Goal: Task Accomplishment & Management: Manage account settings

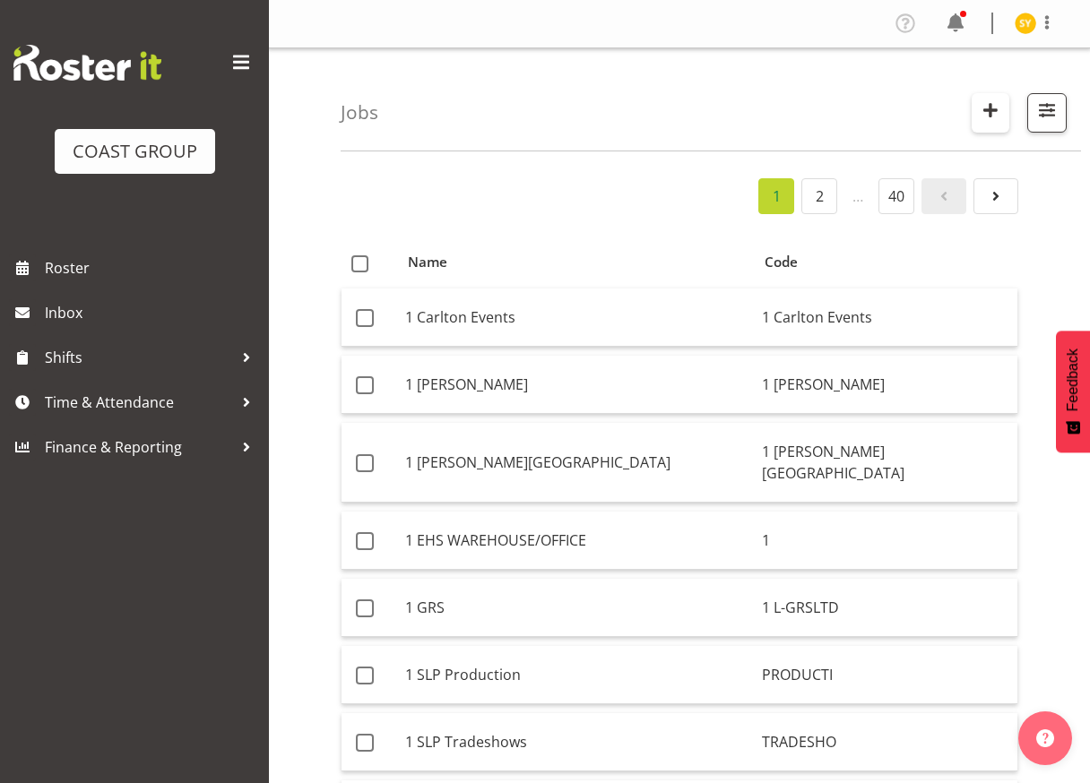
click at [984, 112] on span "button" at bounding box center [989, 110] width 23 height 23
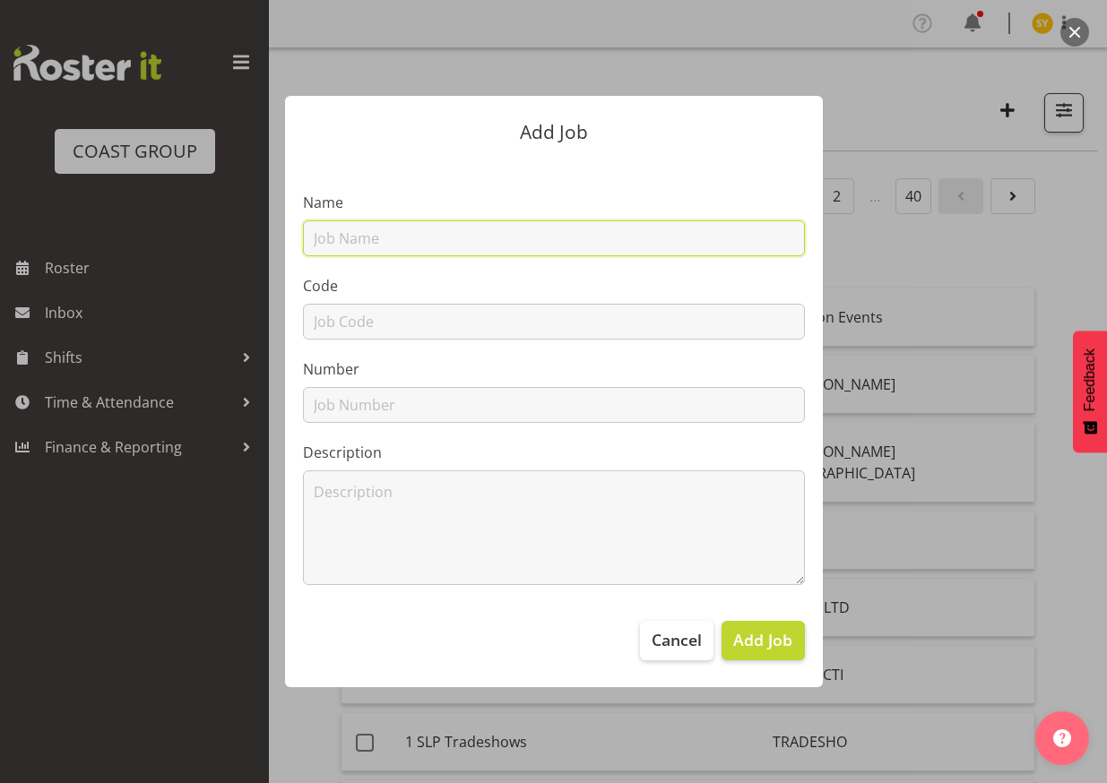
drag, startPoint x: 366, startPoint y: 244, endPoint x: 356, endPoint y: 271, distance: 29.0
click at [366, 244] on input "text" at bounding box center [554, 238] width 502 height 36
paste input "1251001C"
type input "1251001C"
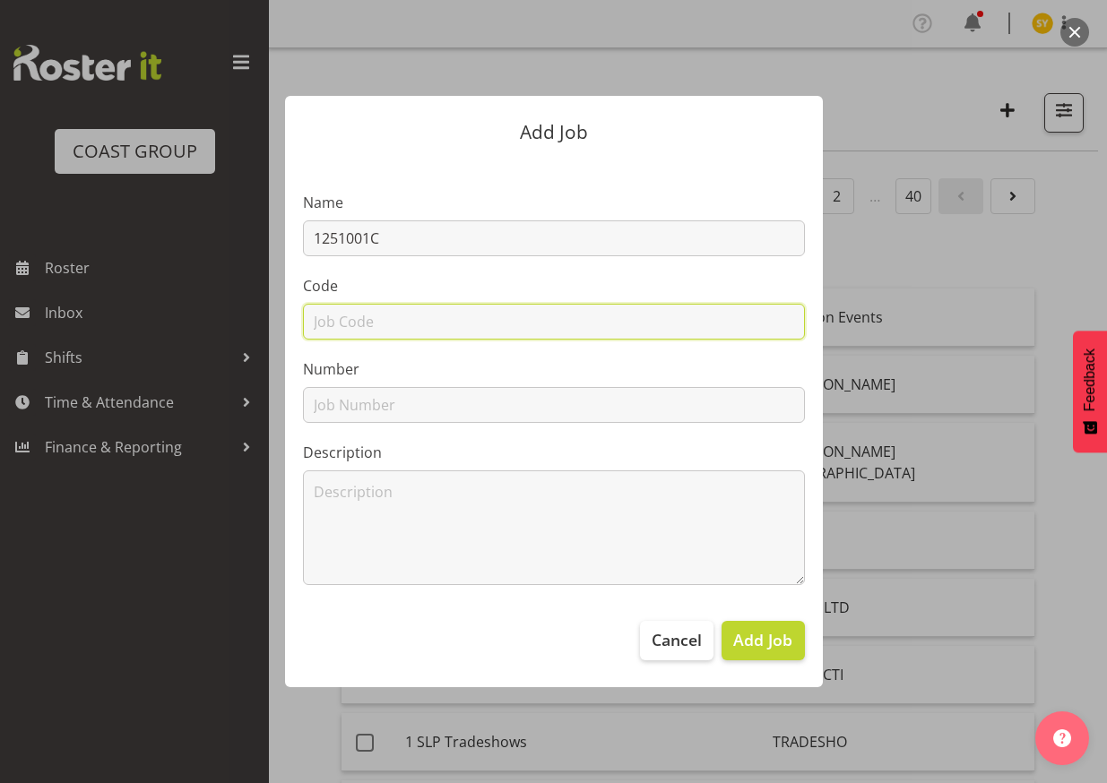
paste input "1251001C"
click at [340, 319] on input "text" at bounding box center [554, 322] width 502 height 36
type input "1251001C"
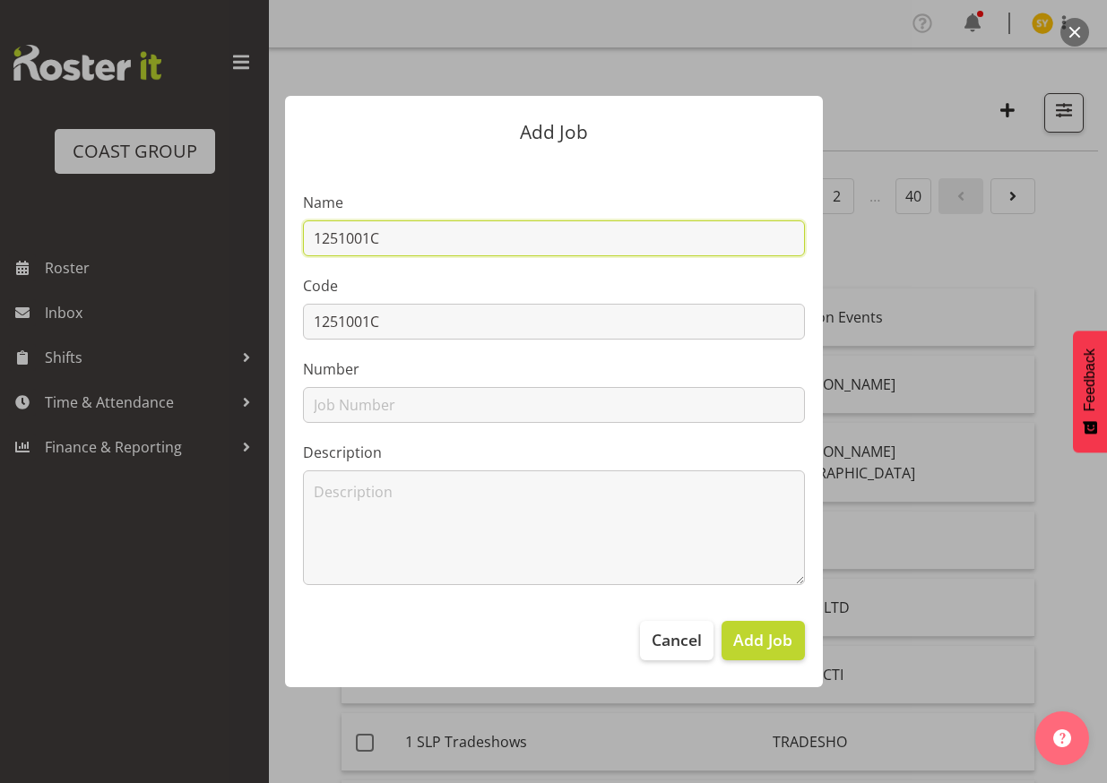
click at [438, 236] on input "1251001C" at bounding box center [554, 238] width 502 height 36
click at [439, 247] on input "1251001C -" at bounding box center [554, 238] width 502 height 36
paste input "Bio Rad @ ASC Conference 2025"
drag, startPoint x: 625, startPoint y: 239, endPoint x: 60, endPoint y: 228, distance: 565.5
click at [60, 228] on div "Add Job Name 1251001C - Bio Rad @ ASC Conference 2025 Code 1251001C Number Desc…" at bounding box center [553, 391] width 1107 height 783
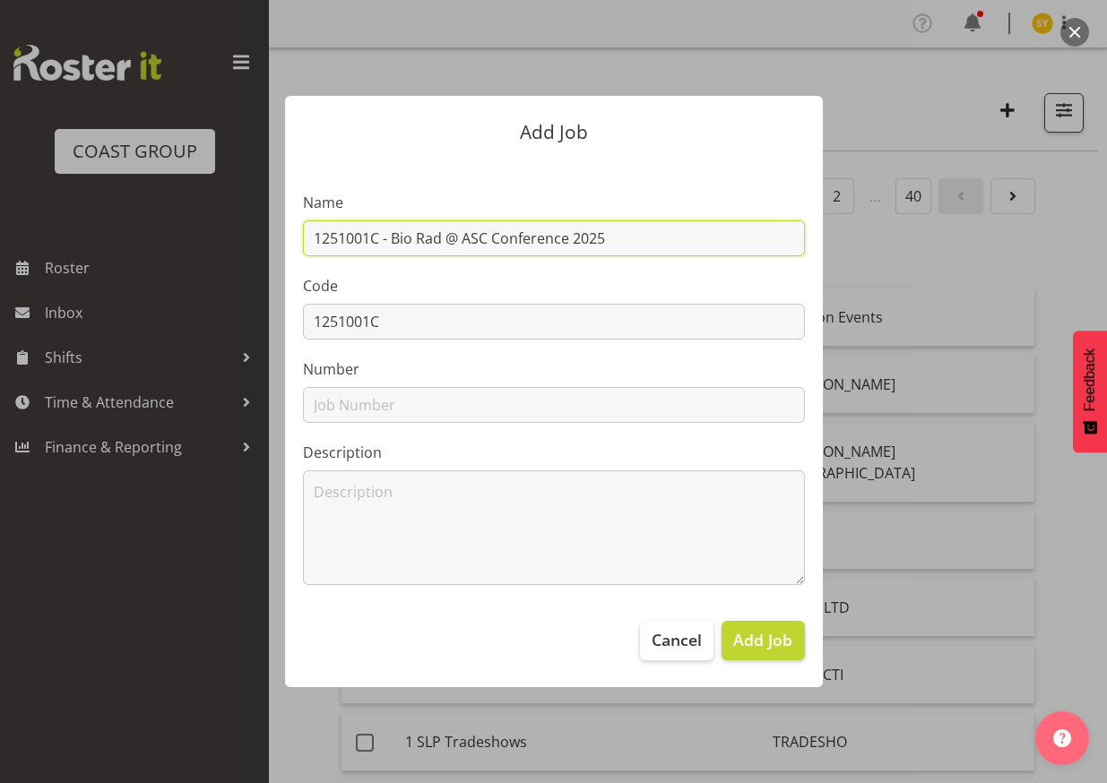
click at [588, 238] on input "1251001C - Bio Rad @ ASC Conference 2025" at bounding box center [554, 238] width 502 height 36
click at [576, 240] on input "1251001C - Bio Rad @ ASC Conference 25" at bounding box center [554, 238] width 502 height 36
type input "1251001C - Bio Rad @ ASC Conference 2025"
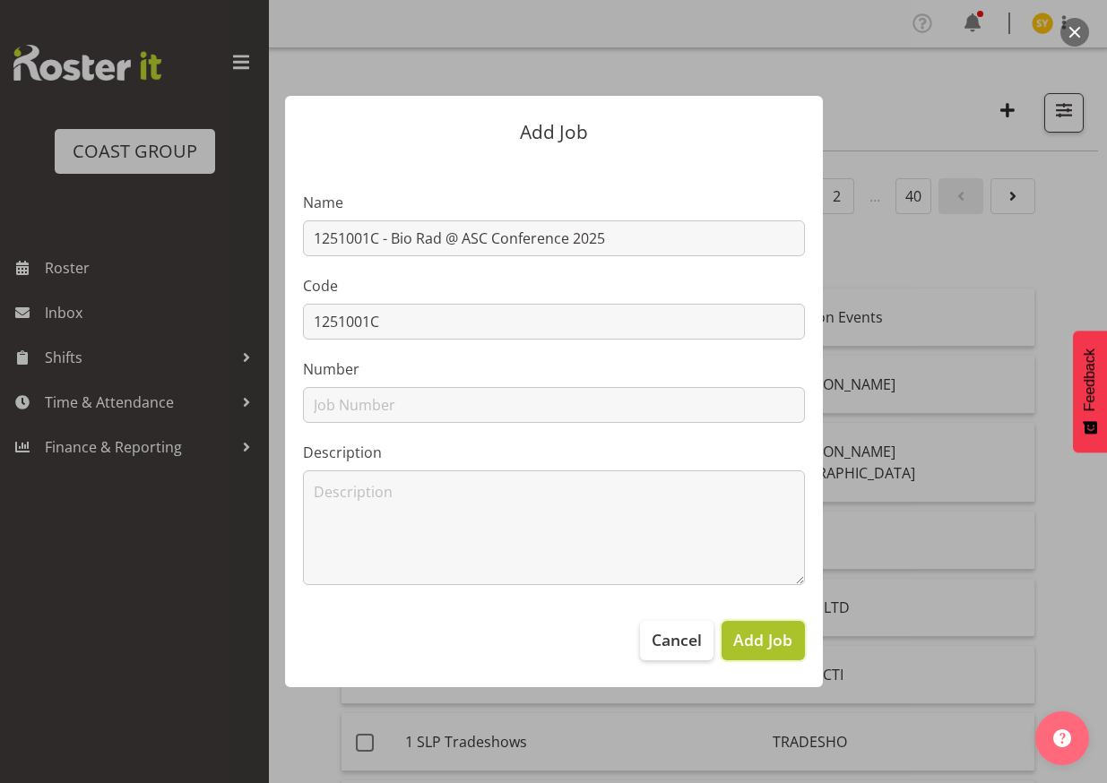
click at [765, 645] on span "Add Job" at bounding box center [762, 639] width 59 height 23
click at [1078, 280] on div at bounding box center [553, 391] width 1107 height 783
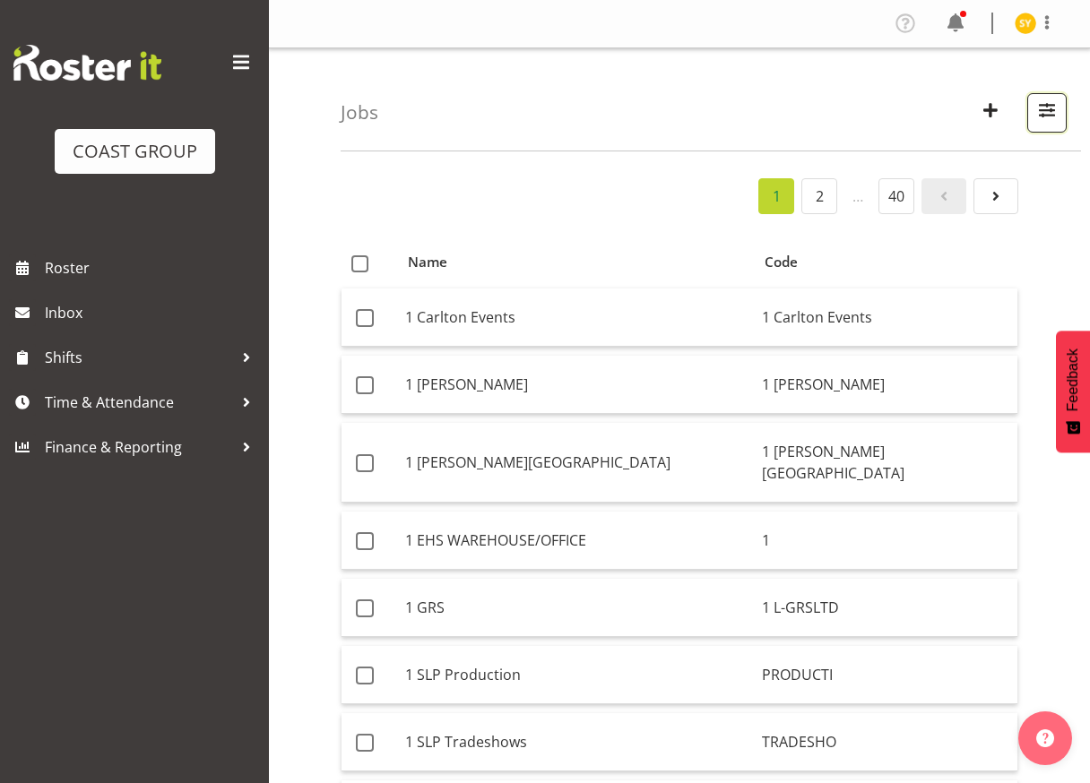
click at [1035, 110] on span "button" at bounding box center [1046, 110] width 23 height 23
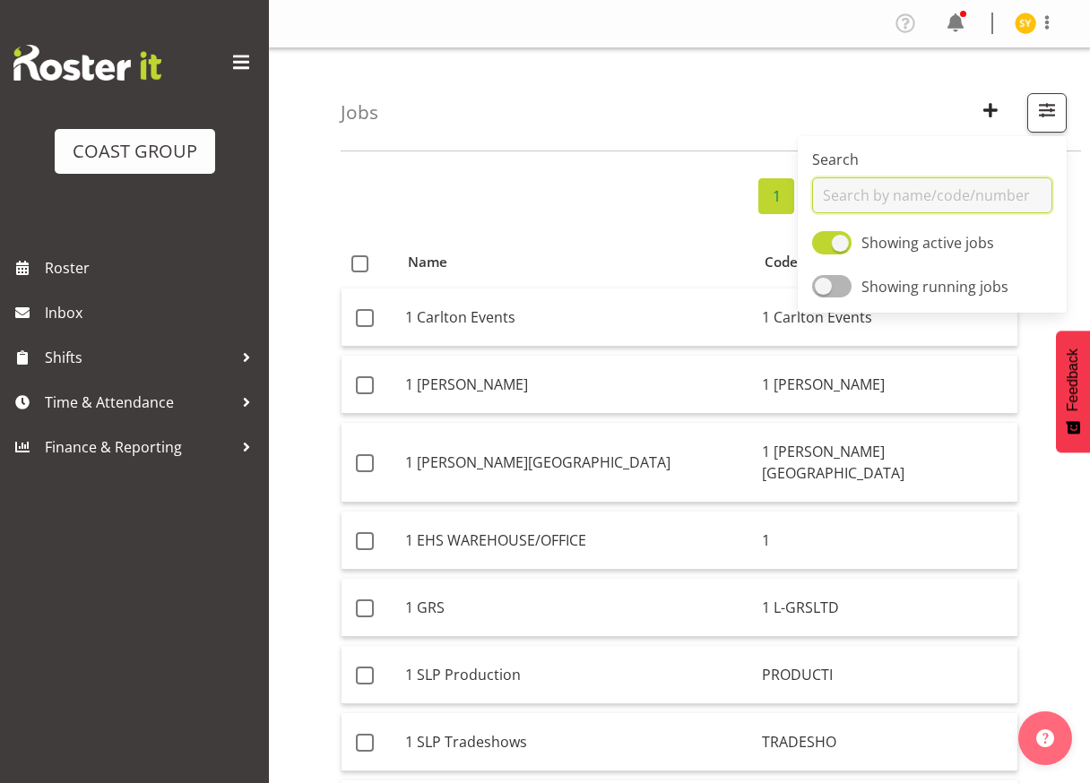
click at [870, 192] on input "text" at bounding box center [932, 195] width 240 height 36
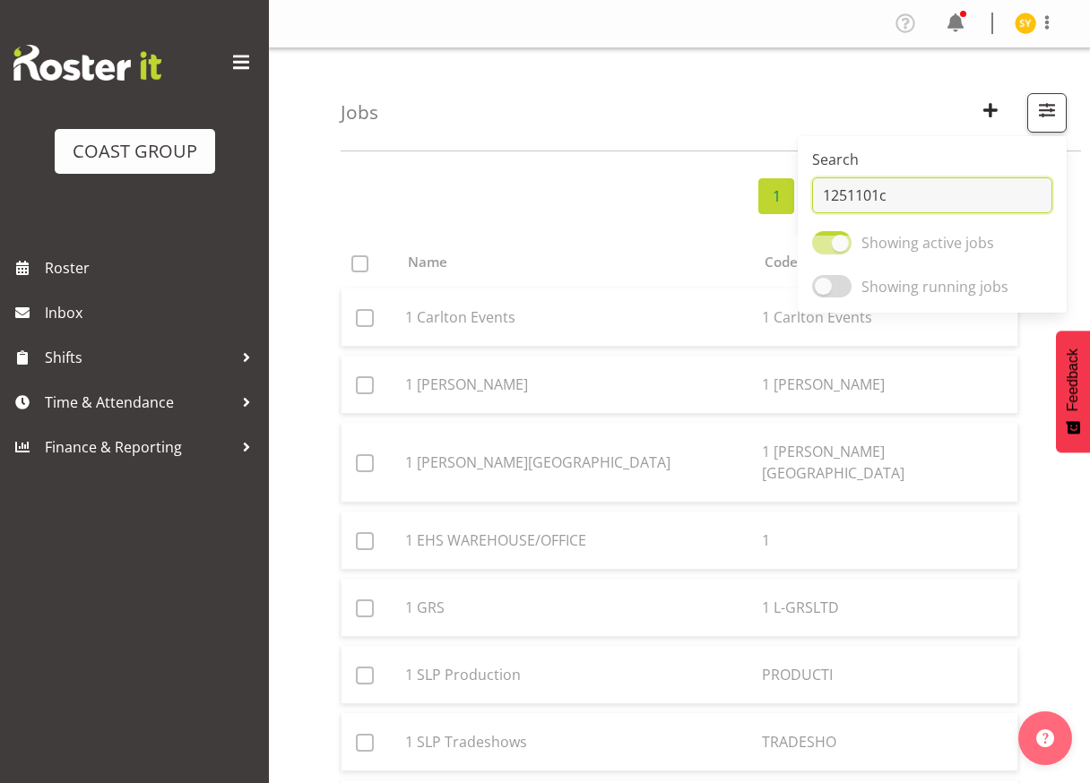
drag, startPoint x: 929, startPoint y: 198, endPoint x: 744, endPoint y: 184, distance: 186.0
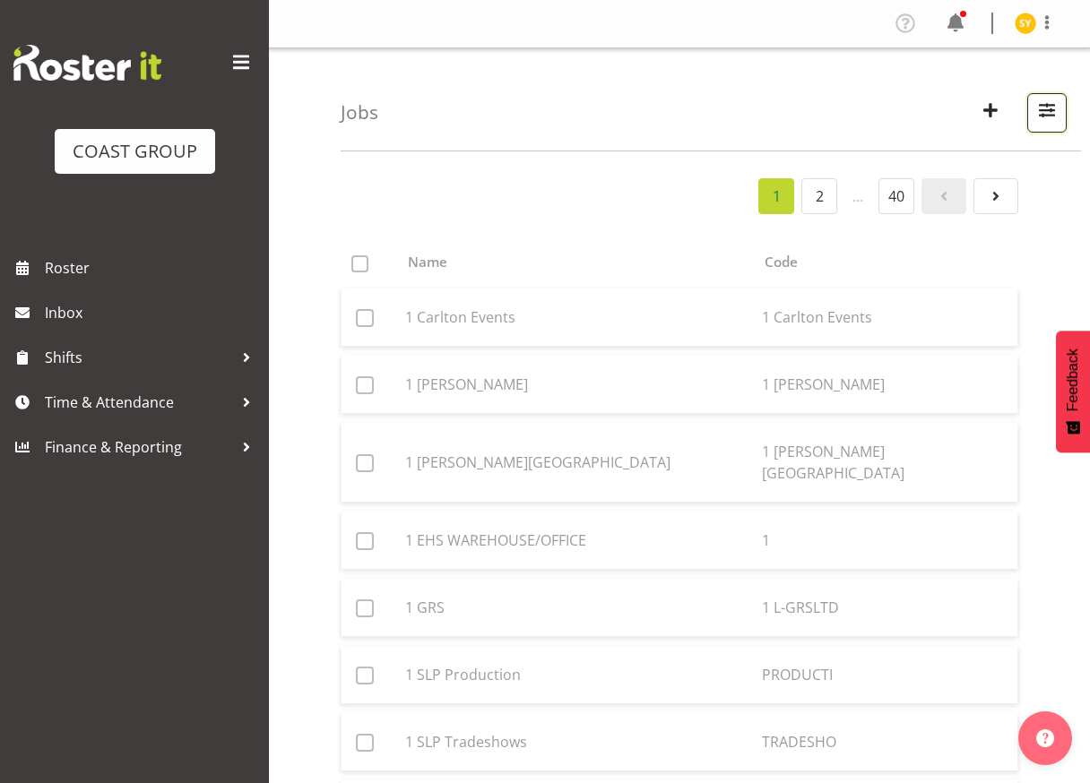
click at [1064, 116] on button "button" at bounding box center [1046, 112] width 39 height 39
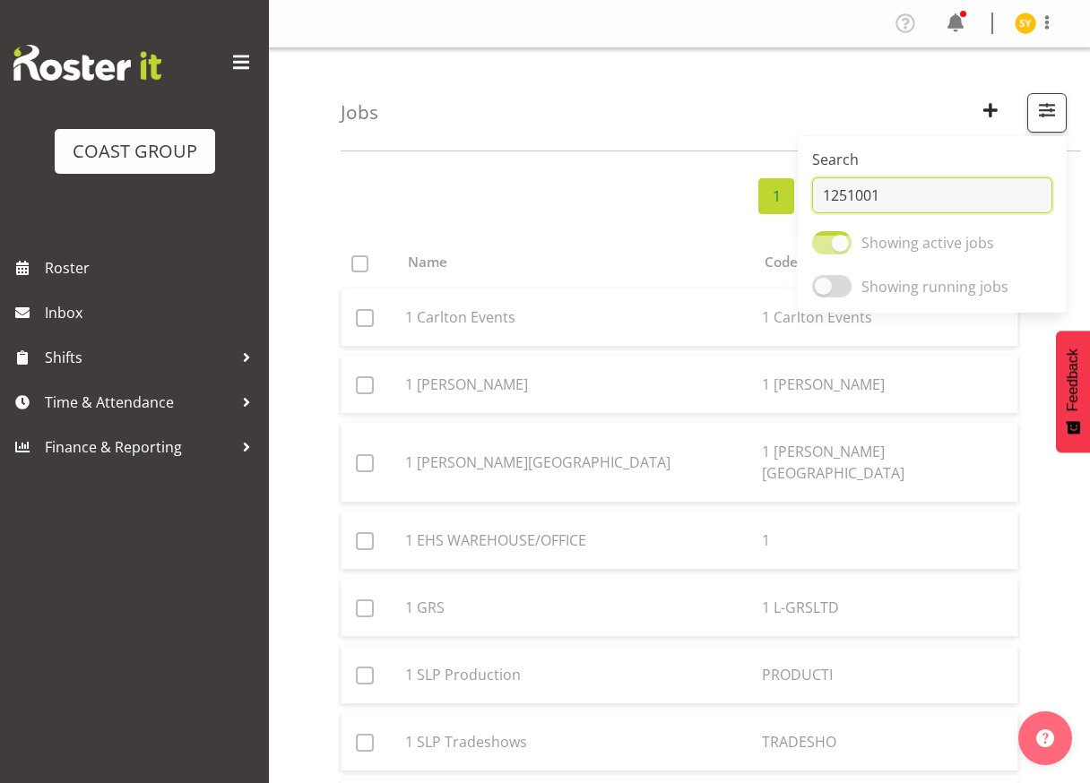
click at [883, 190] on input "1251001" at bounding box center [932, 195] width 240 height 36
type input "12510010"
click at [897, 190] on input "12510010" at bounding box center [932, 195] width 240 height 36
drag, startPoint x: 910, startPoint y: 186, endPoint x: 782, endPoint y: 199, distance: 128.7
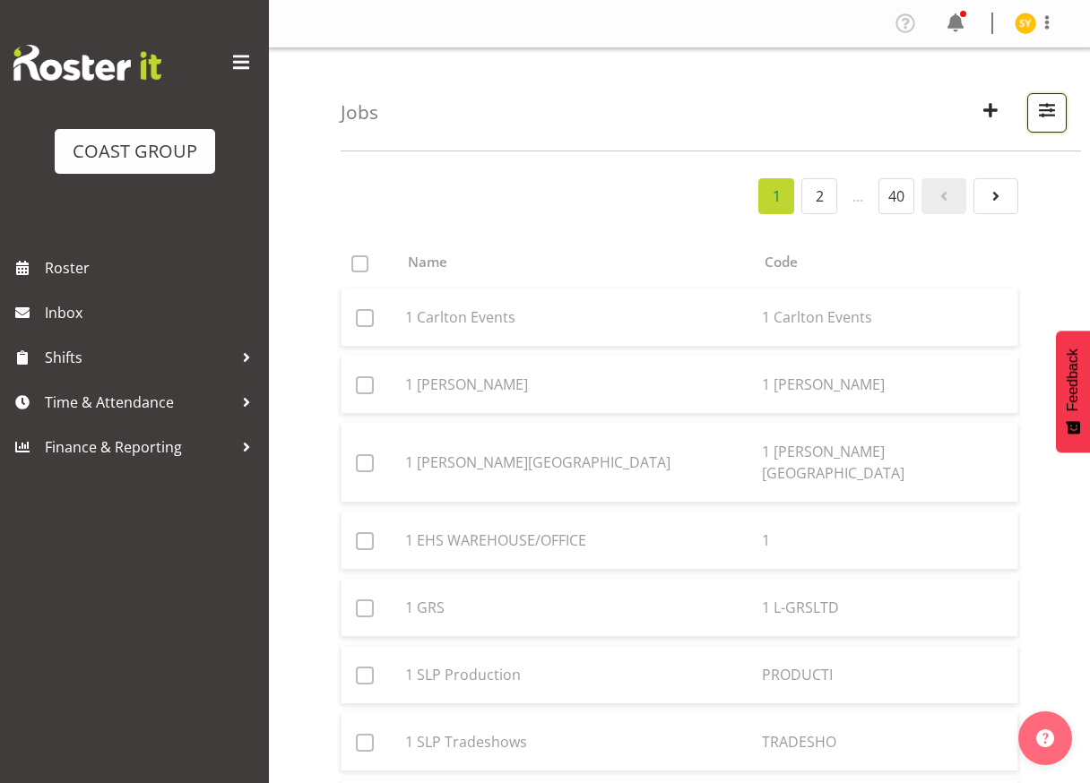
click at [1037, 96] on button "button" at bounding box center [1046, 112] width 39 height 39
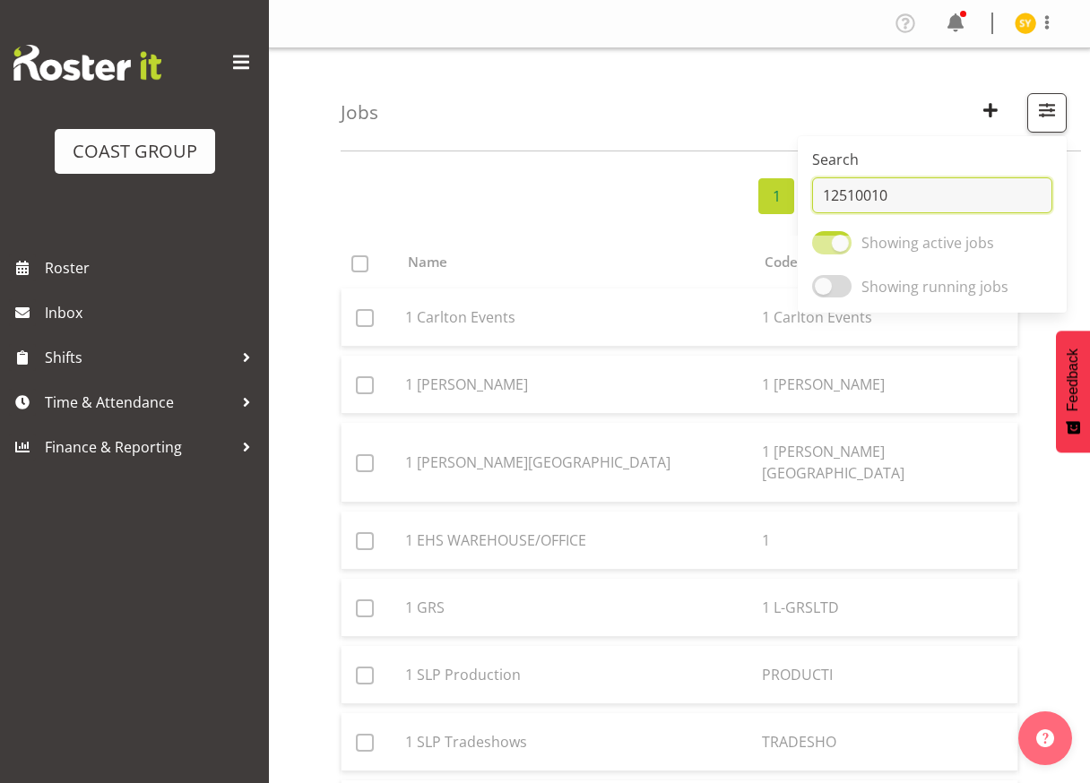
click at [896, 198] on input "12510010" at bounding box center [932, 195] width 240 height 36
drag, startPoint x: 897, startPoint y: 198, endPoint x: 779, endPoint y: 199, distance: 118.3
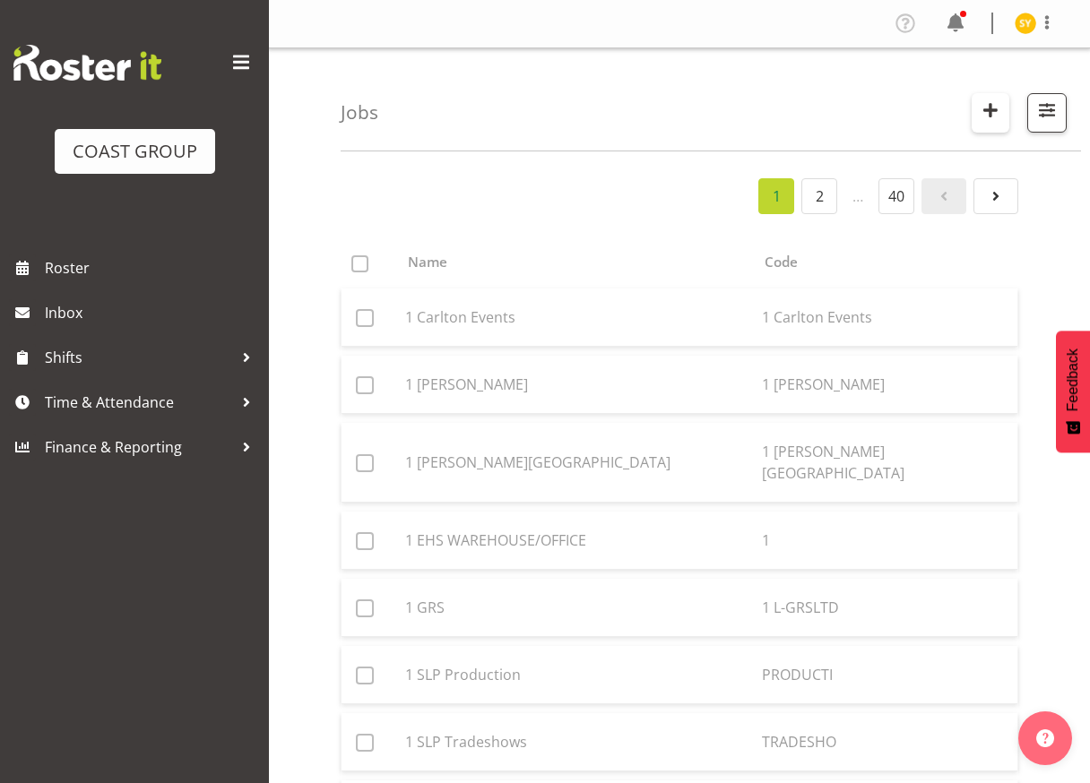
click at [1006, 121] on button "button" at bounding box center [990, 112] width 38 height 39
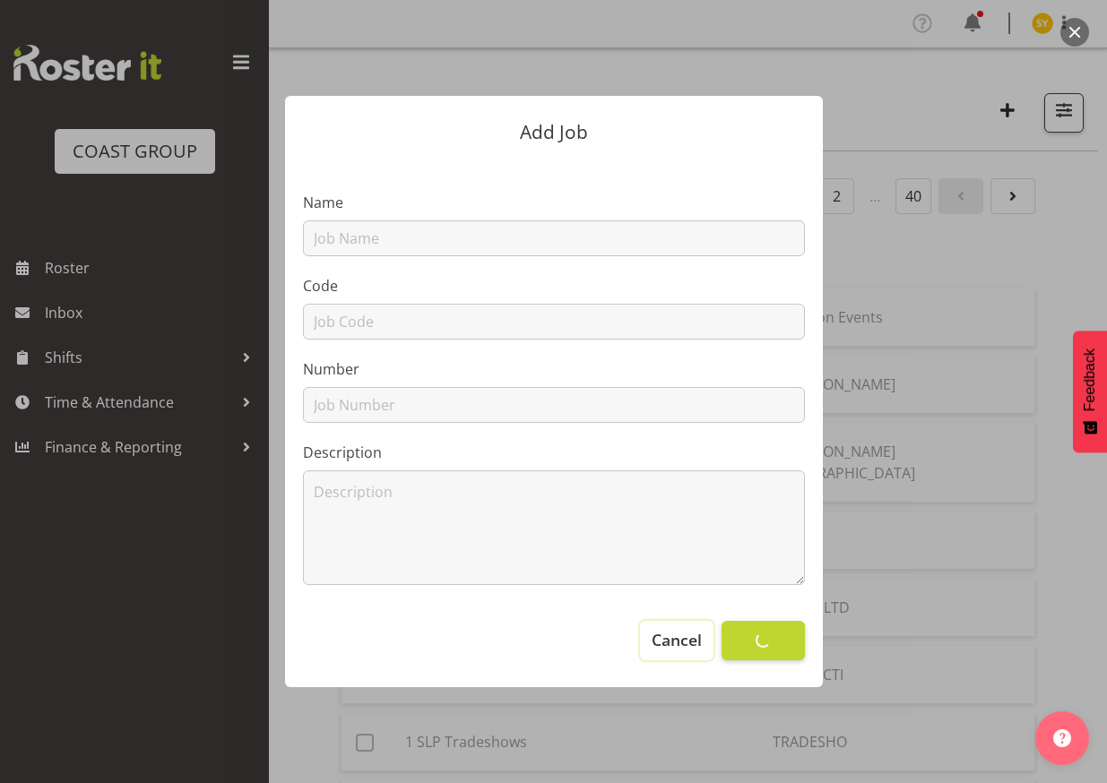
click at [674, 640] on span "Cancel" at bounding box center [676, 639] width 50 height 23
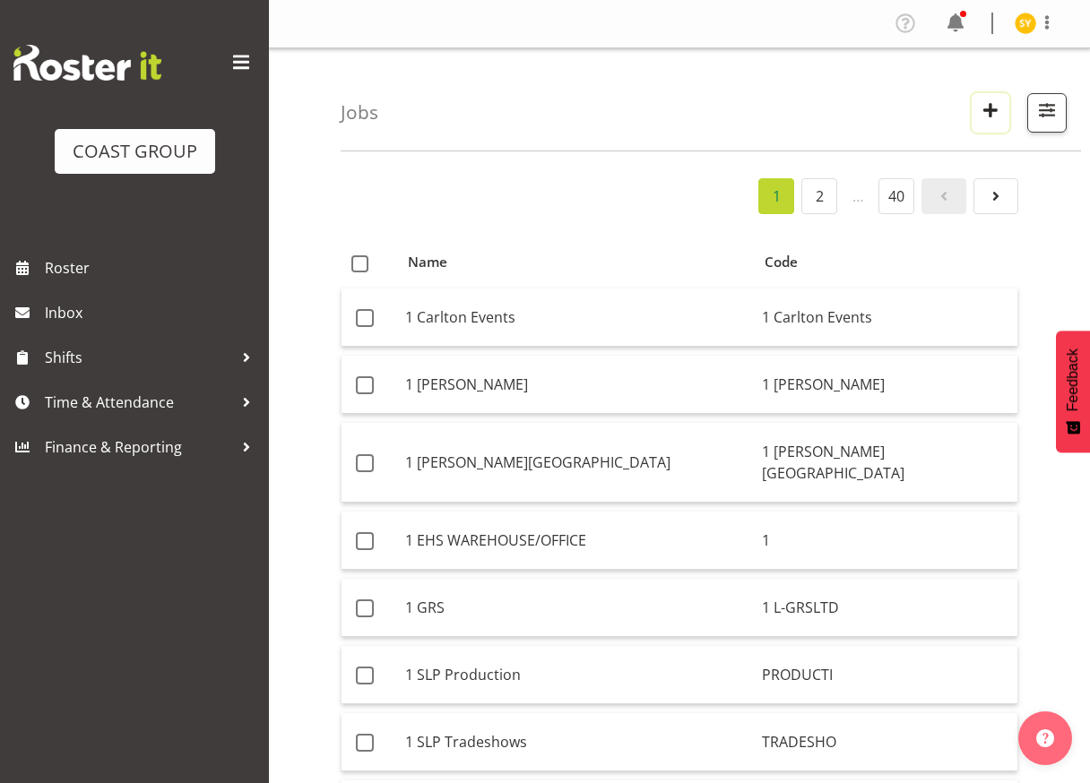
drag, startPoint x: 987, startPoint y: 116, endPoint x: 1033, endPoint y: 150, distance: 57.0
click at [1048, 120] on span "button" at bounding box center [1046, 110] width 23 height 23
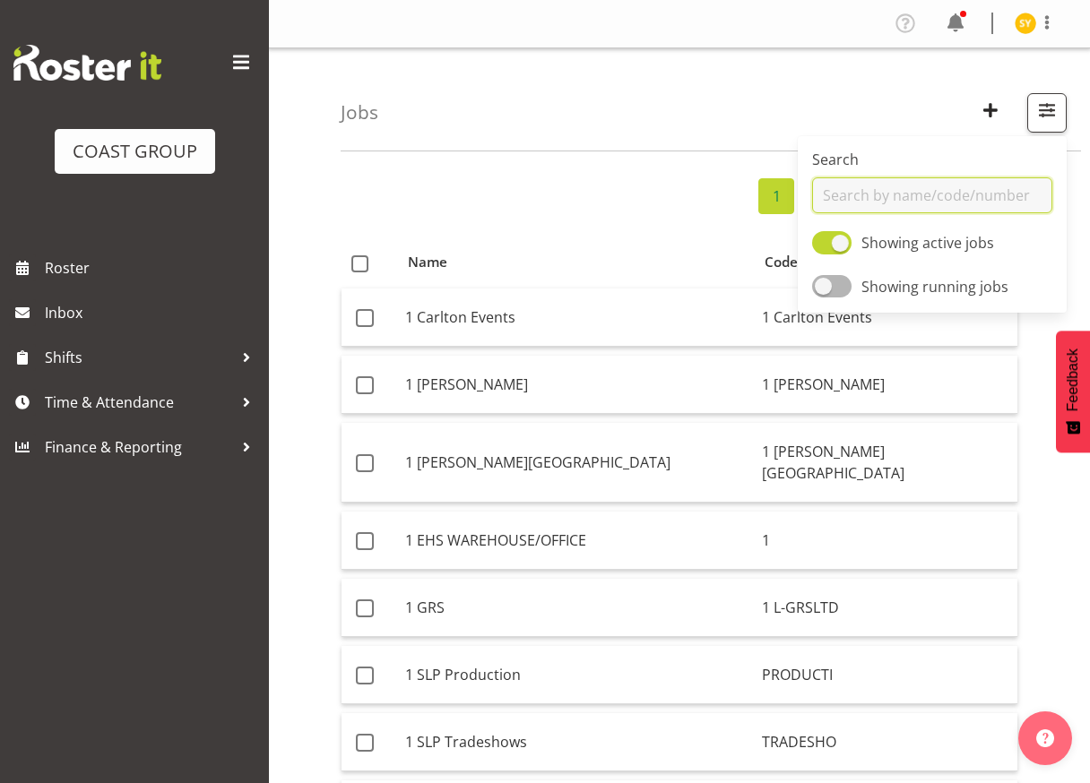
click at [849, 189] on input "text" at bounding box center [932, 195] width 240 height 36
type input "1251001"
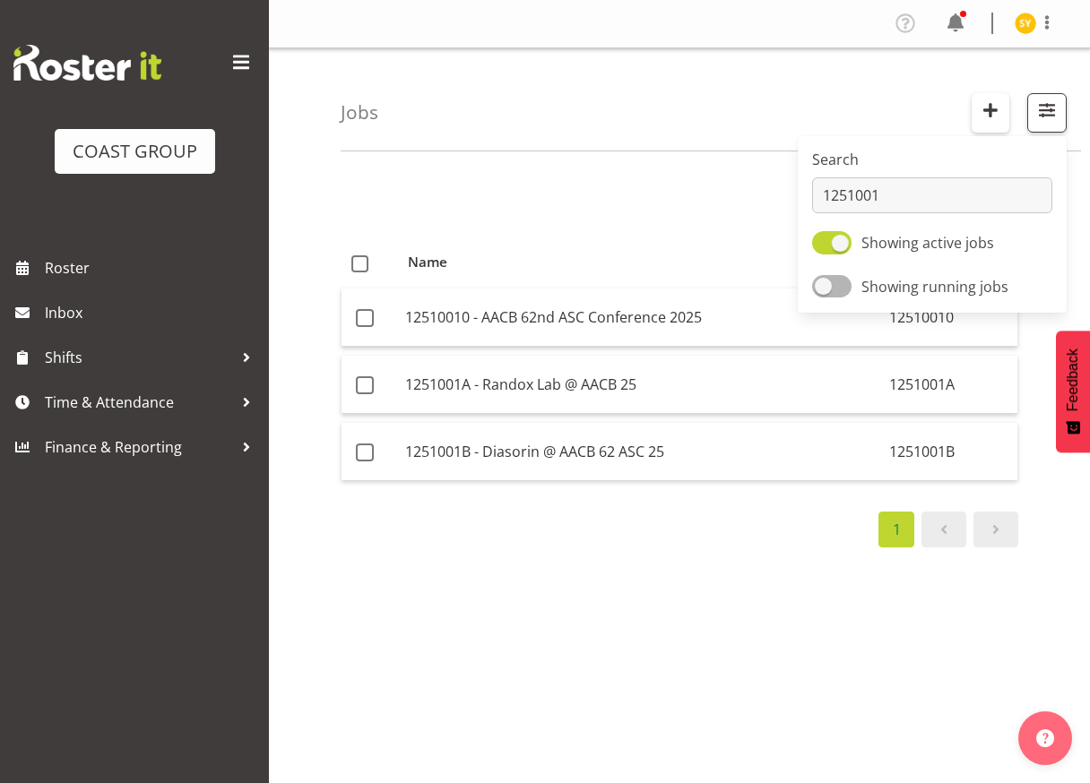
click at [980, 112] on span "button" at bounding box center [989, 110] width 23 height 23
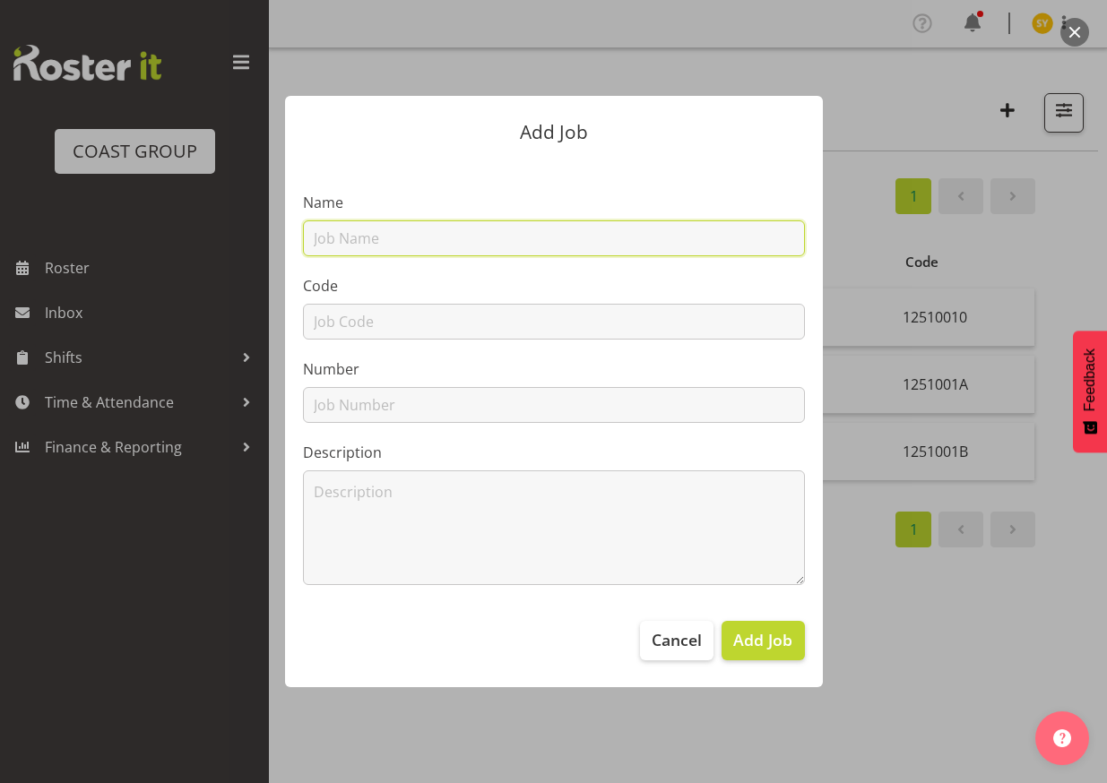
click at [444, 238] on input "text" at bounding box center [554, 238] width 502 height 36
paste input "Grand Millennium"
type input "Grand Millennium"
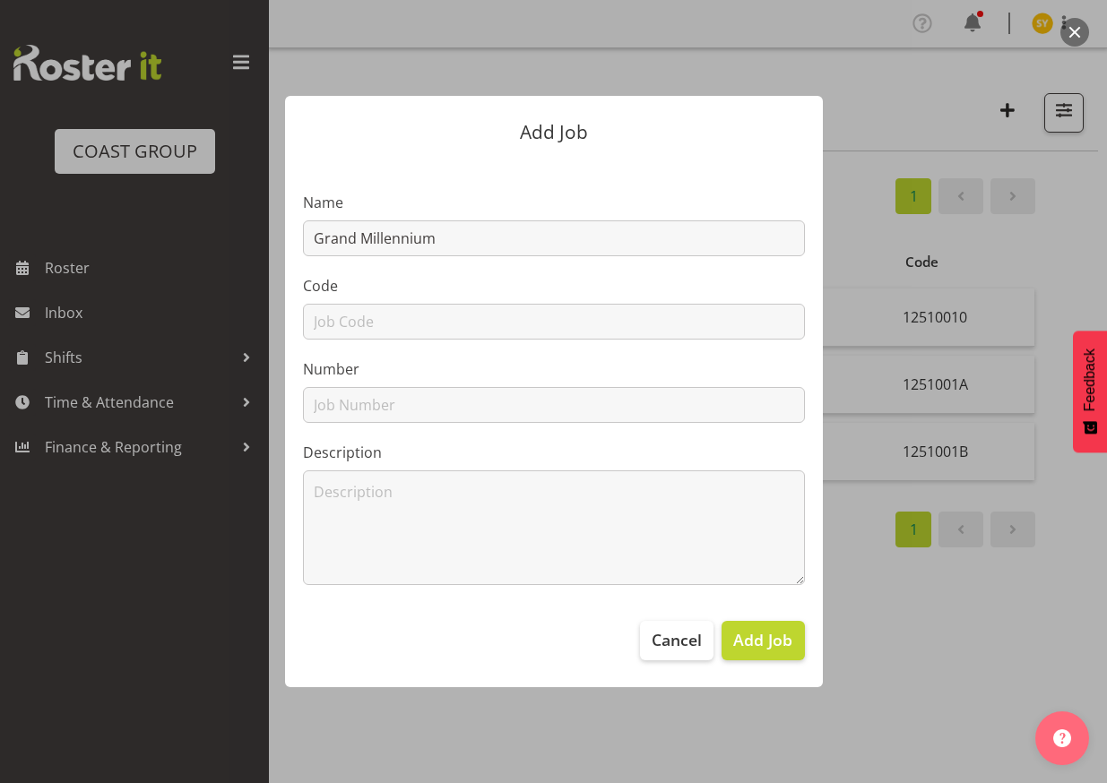
click at [1009, 627] on div at bounding box center [553, 391] width 1107 height 783
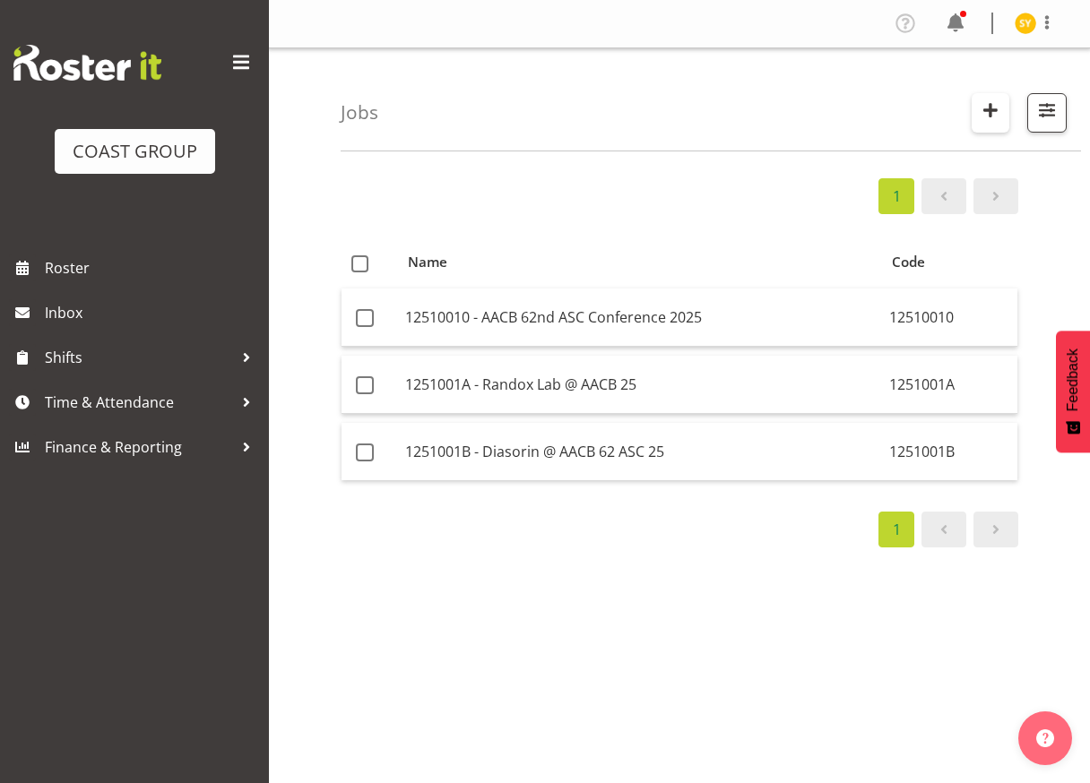
click at [978, 99] on span "button" at bounding box center [989, 110] width 23 height 23
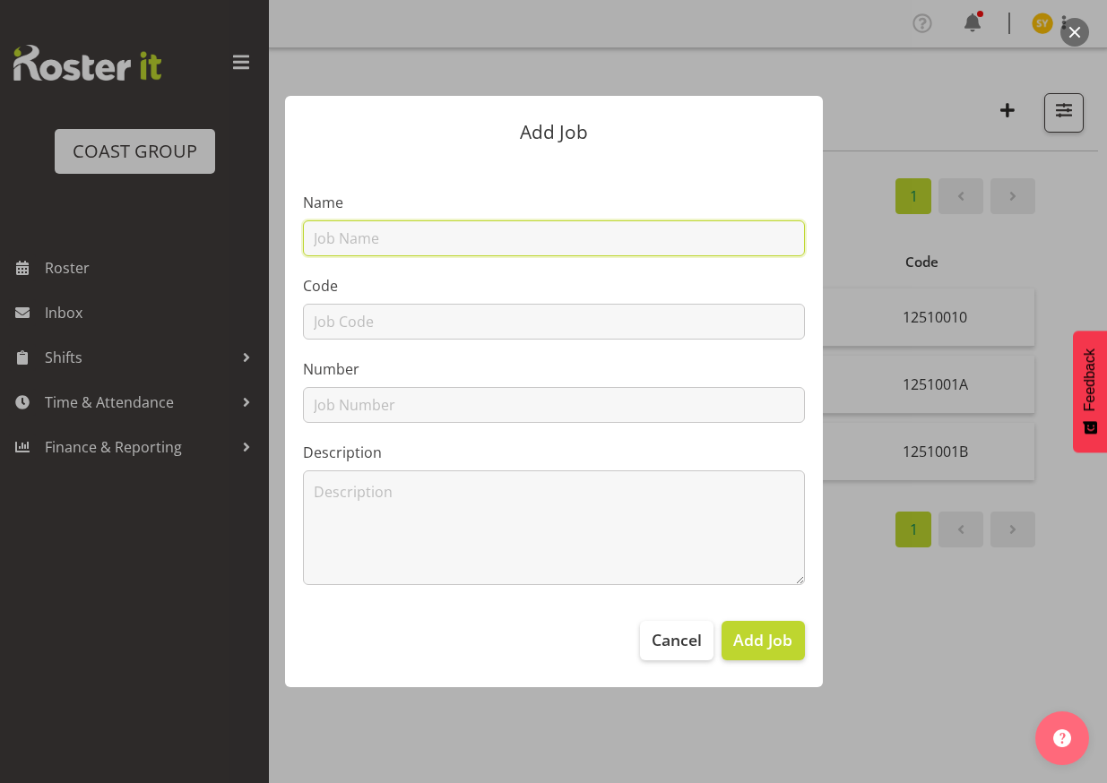
click at [453, 236] on input "text" at bounding box center [554, 238] width 502 height 36
paste input "1251001C - Bio Rad @ ASC Conference 2025"
type input "1251001C - Bio Rad @ ASC Conference 2025"
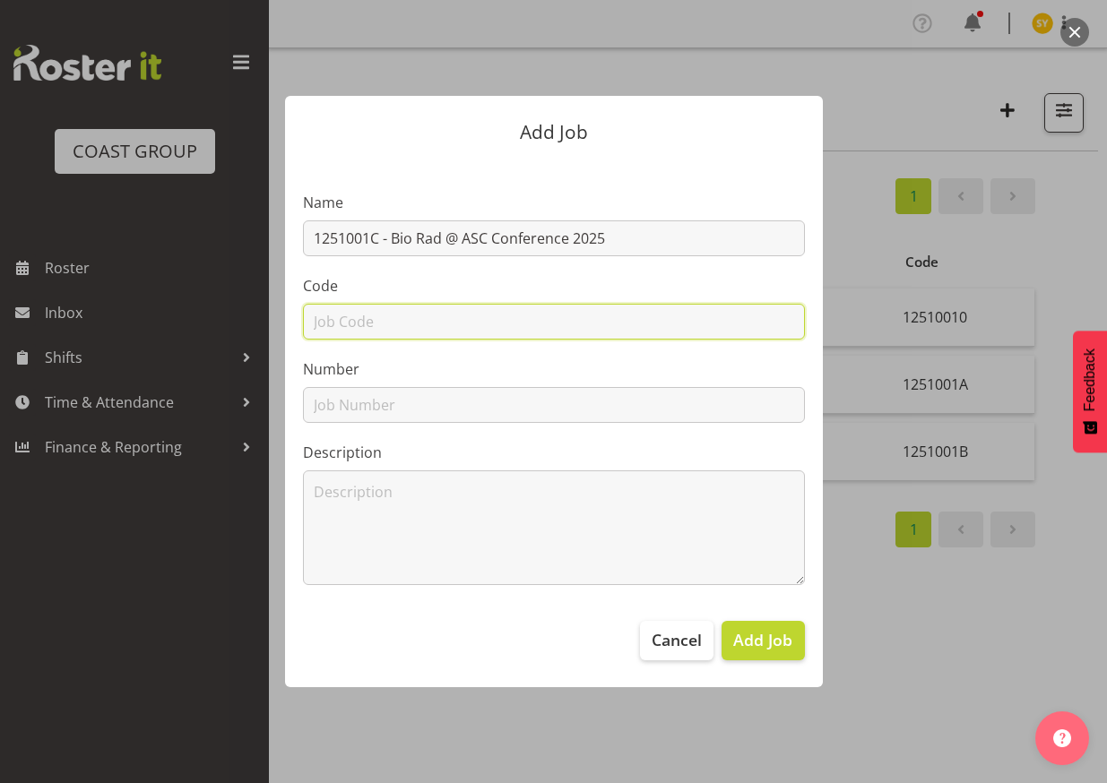
click at [342, 332] on input "text" at bounding box center [554, 322] width 502 height 36
type input "1251001C"
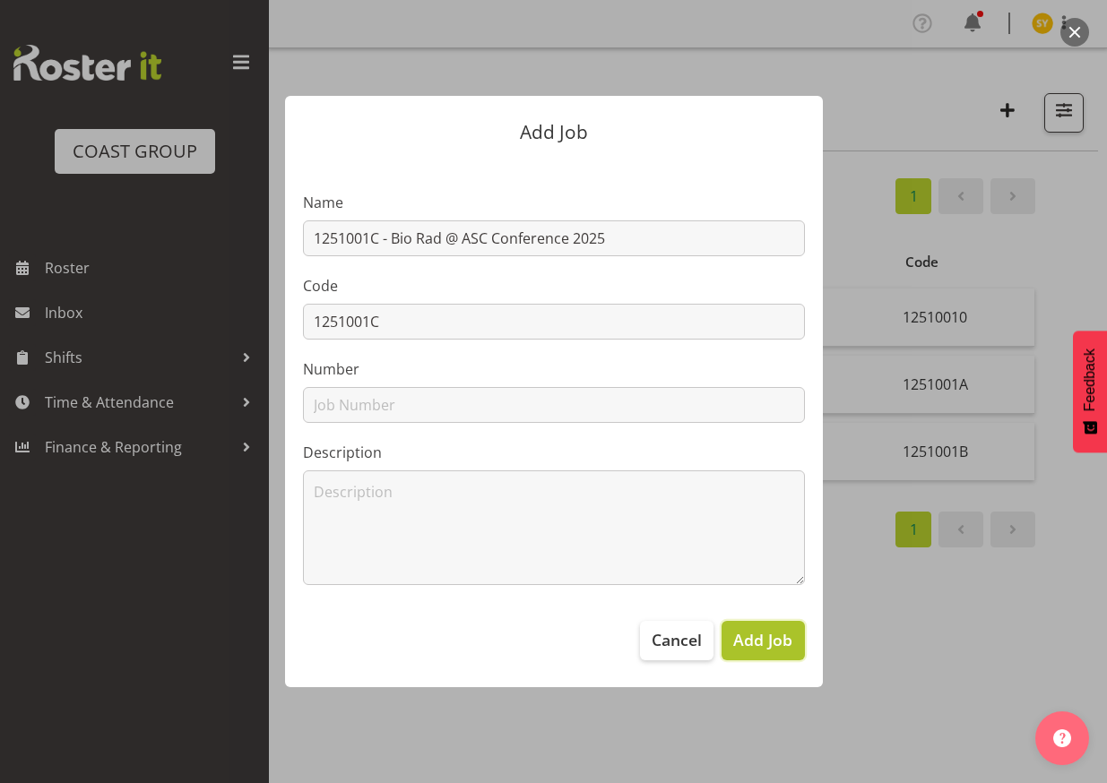
click at [781, 644] on span "Add Job" at bounding box center [762, 639] width 59 height 23
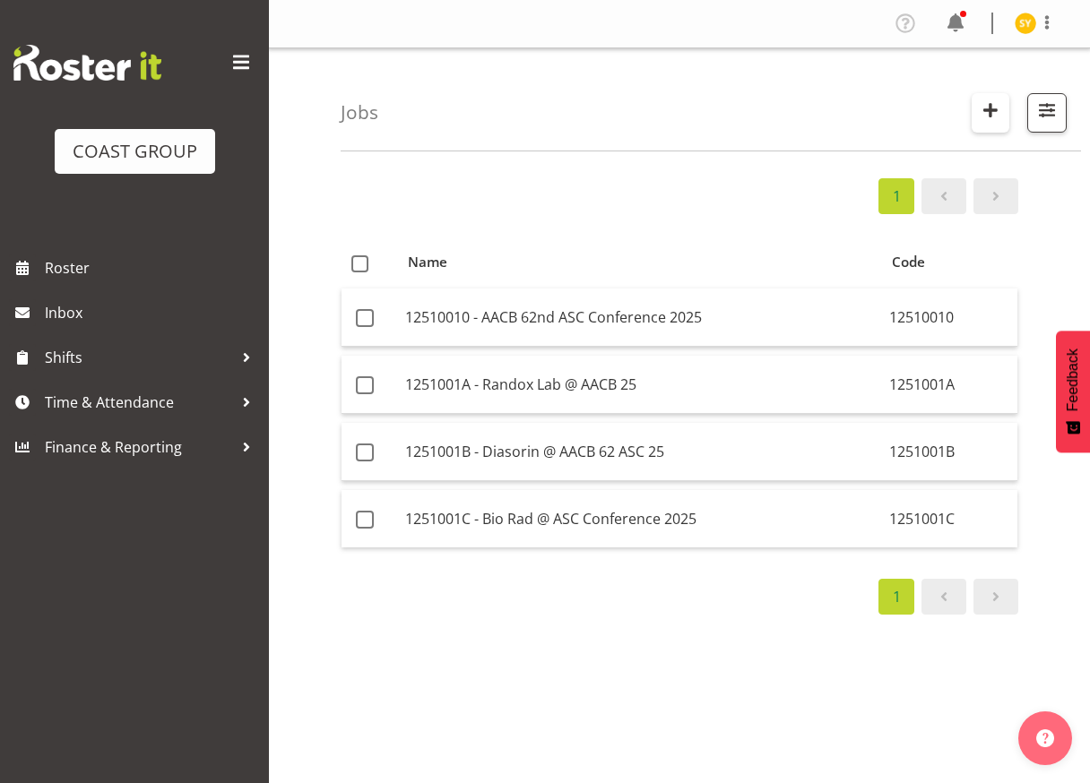
click at [1005, 105] on button "button" at bounding box center [990, 112] width 38 height 39
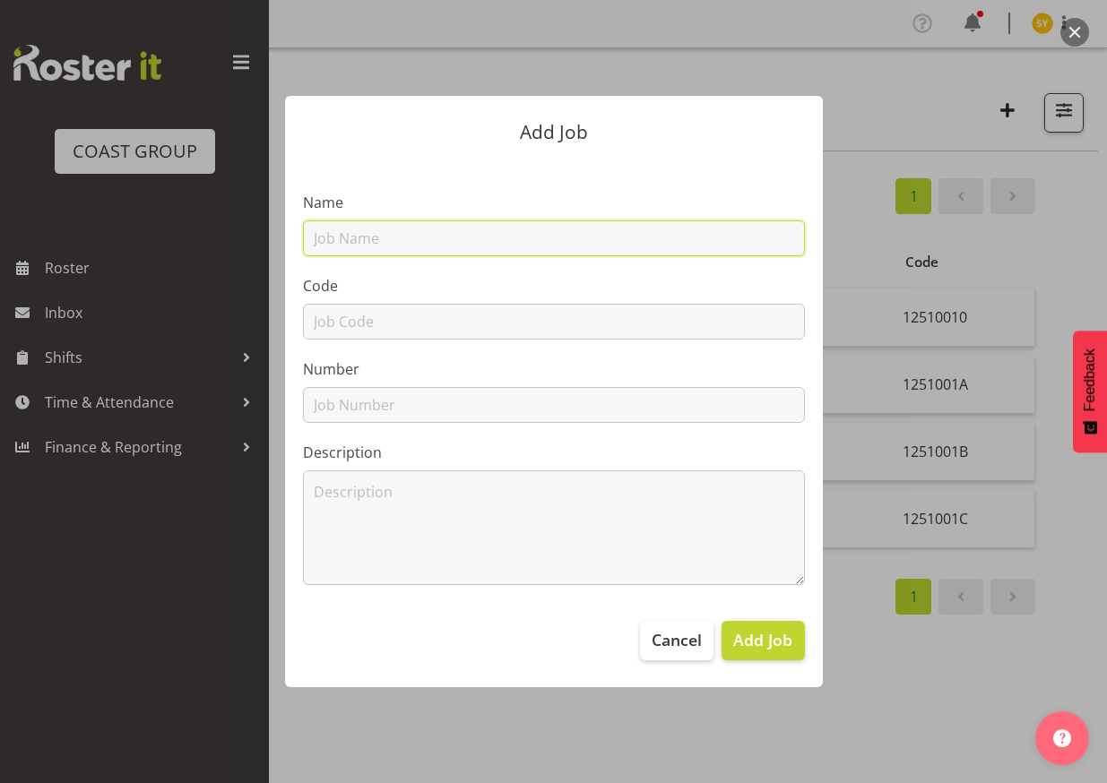
click at [436, 240] on input "text" at bounding box center [554, 238] width 502 height 36
paste input "3250911O"
type input "3250911O"
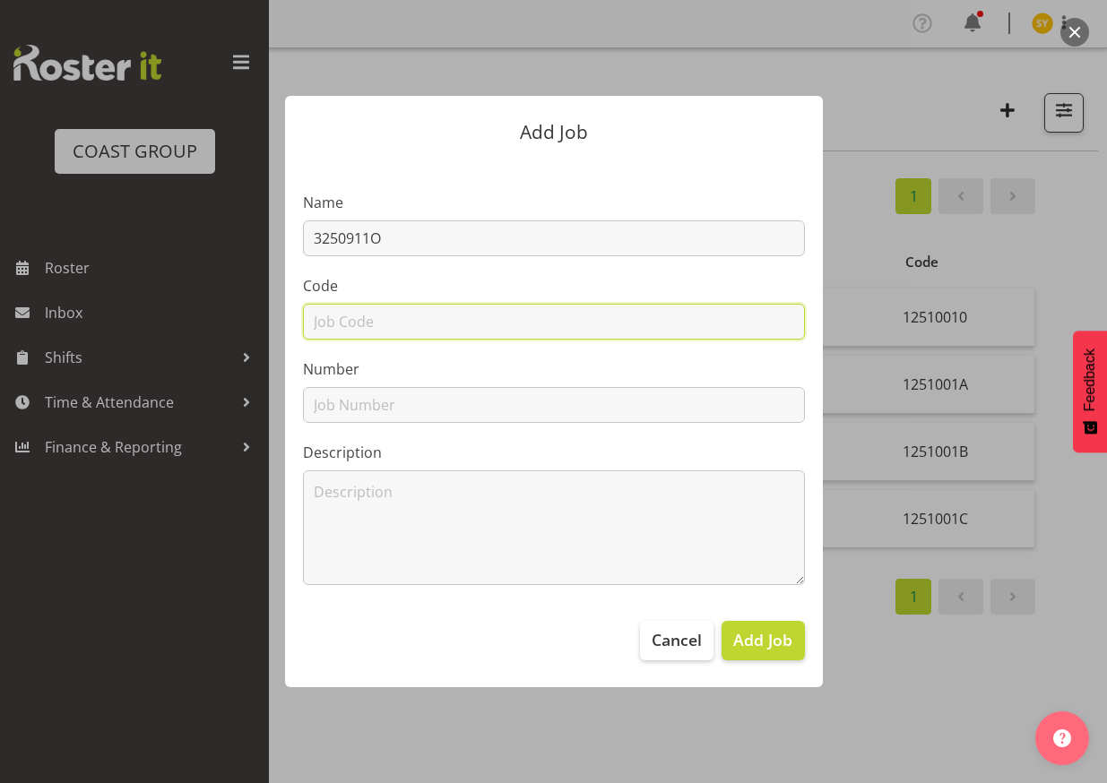
click at [341, 335] on input "text" at bounding box center [554, 322] width 502 height 36
paste input "3250911O"
type input "3250911O"
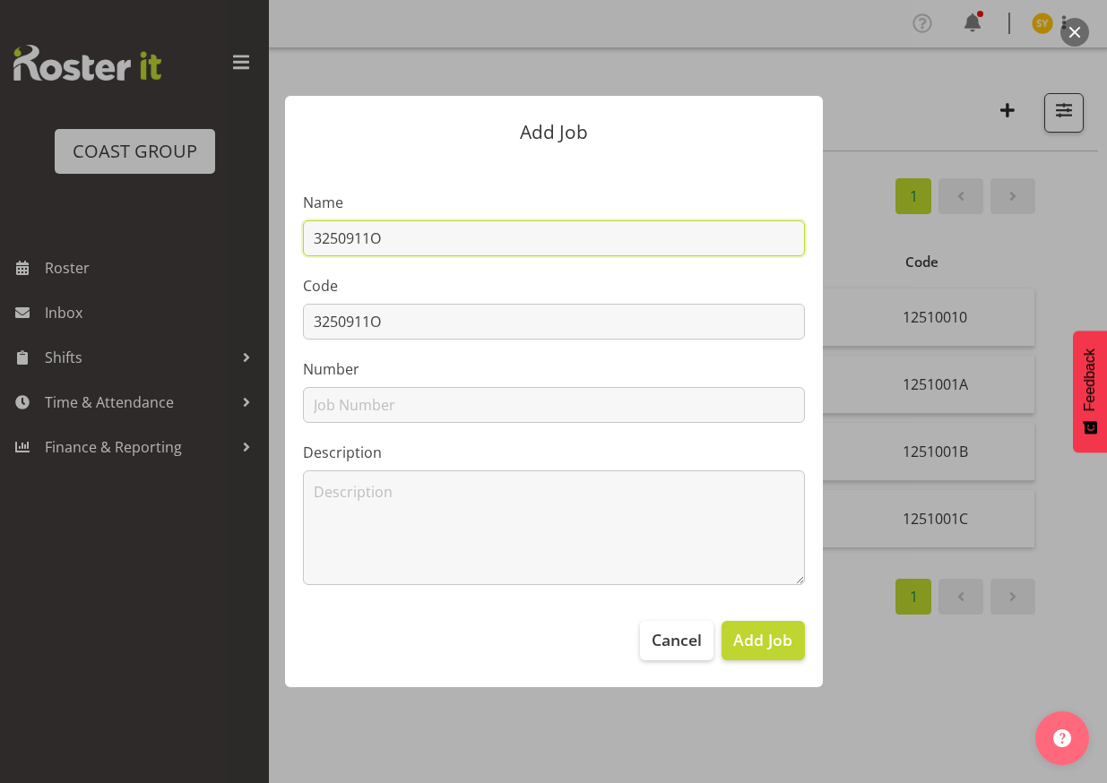
click at [452, 231] on input "3250911O" at bounding box center [554, 238] width 502 height 36
type input "3250911O -"
click at [1062, 280] on div at bounding box center [553, 391] width 1107 height 783
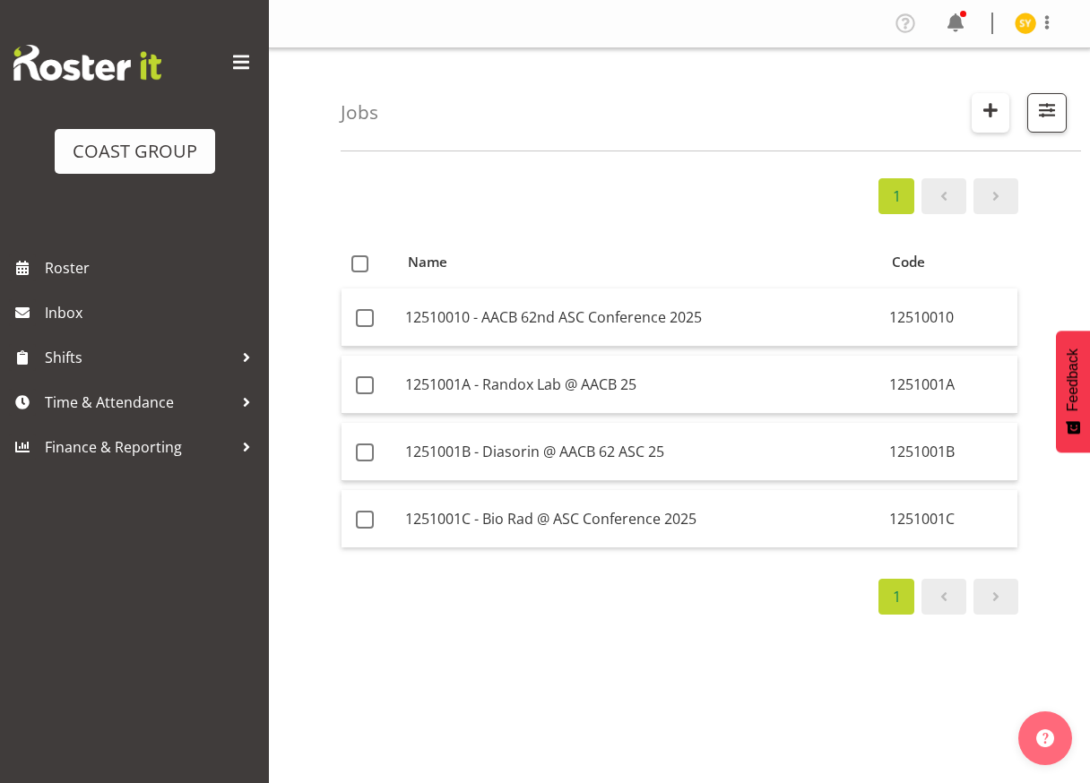
click at [1001, 109] on span "button" at bounding box center [989, 110] width 23 height 23
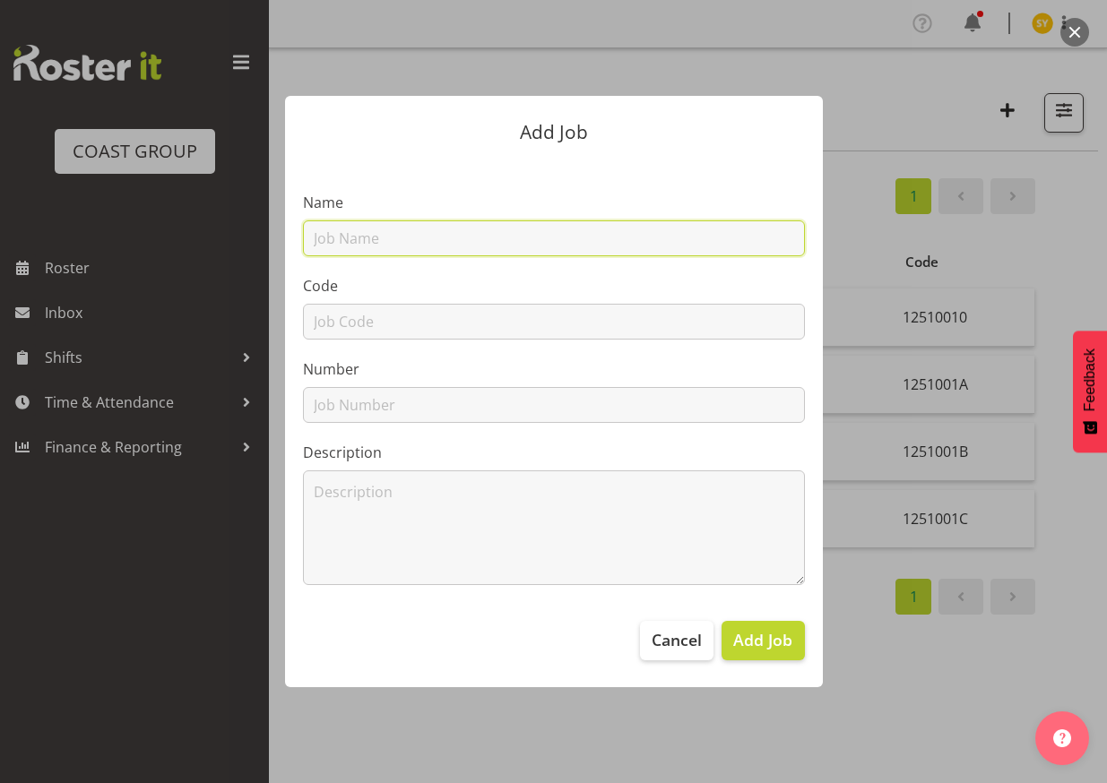
click at [434, 245] on input "text" at bounding box center [554, 238] width 502 height 36
paste input "Water NZ 25 - Trios"
type input "3250911O - Water NZ 25 - Trios"
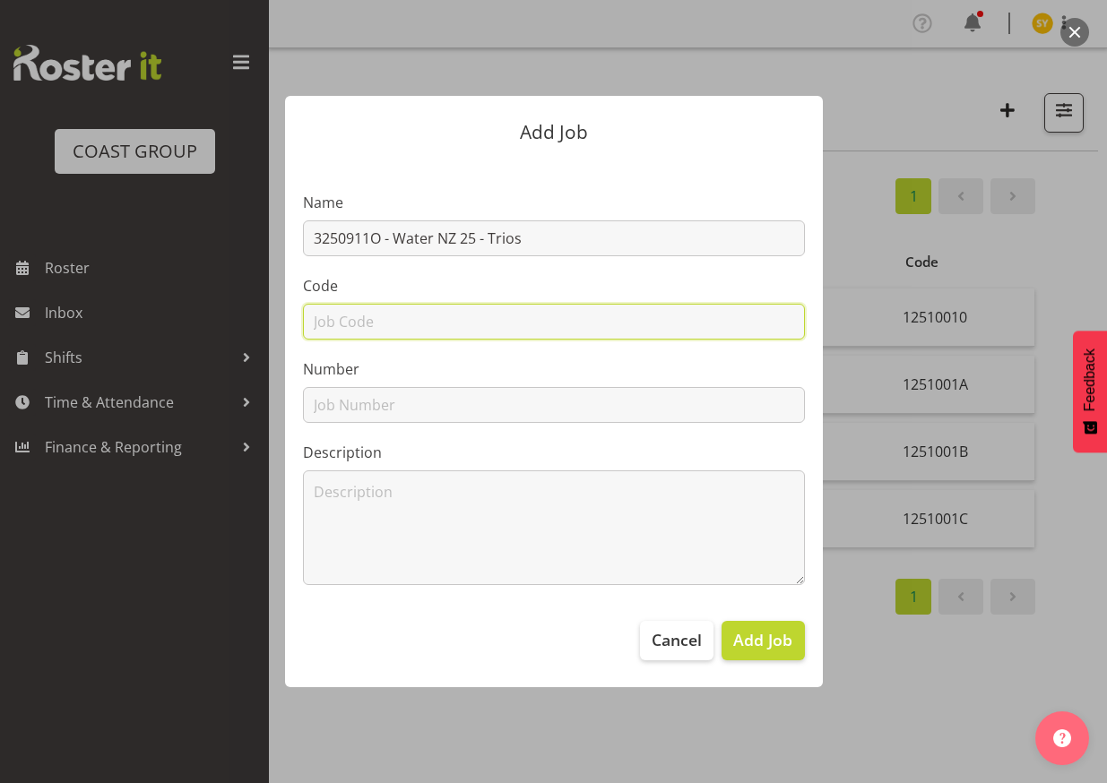
click at [350, 319] on input "text" at bounding box center [554, 322] width 502 height 36
type input "3250911O"
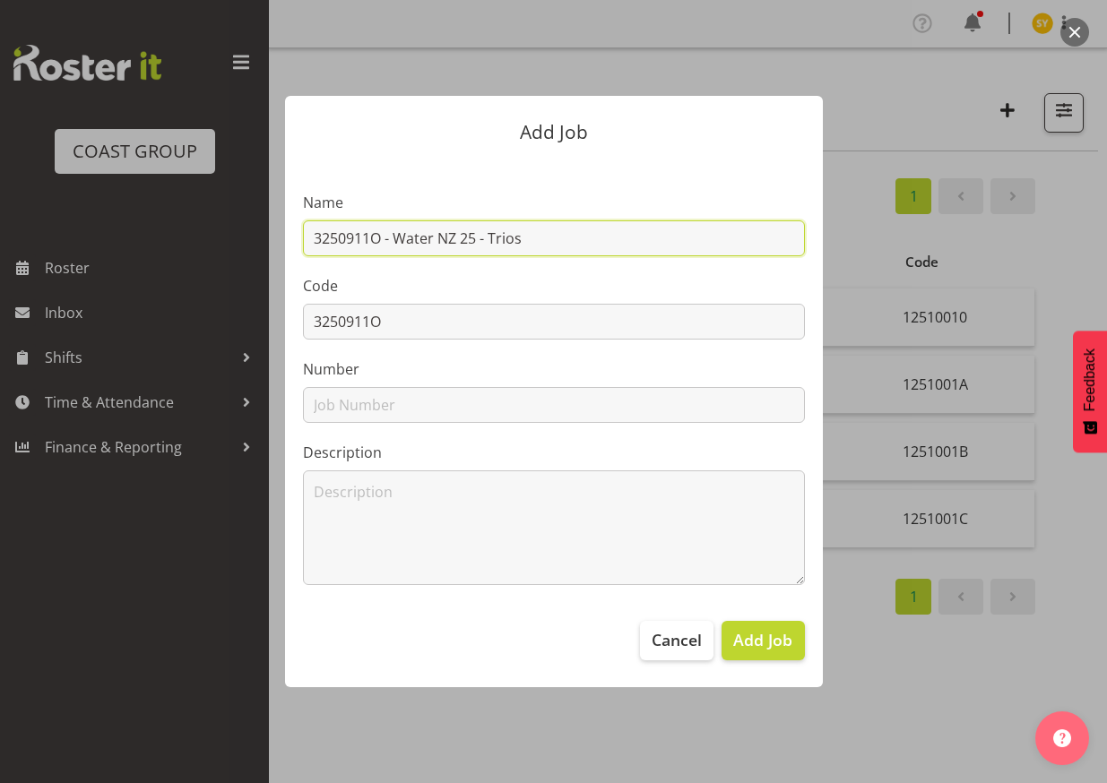
drag, startPoint x: 598, startPoint y: 240, endPoint x: 306, endPoint y: 246, distance: 292.1
click at [306, 246] on input "3250911O - Water NZ 25 - Trios" at bounding box center [554, 238] width 502 height 36
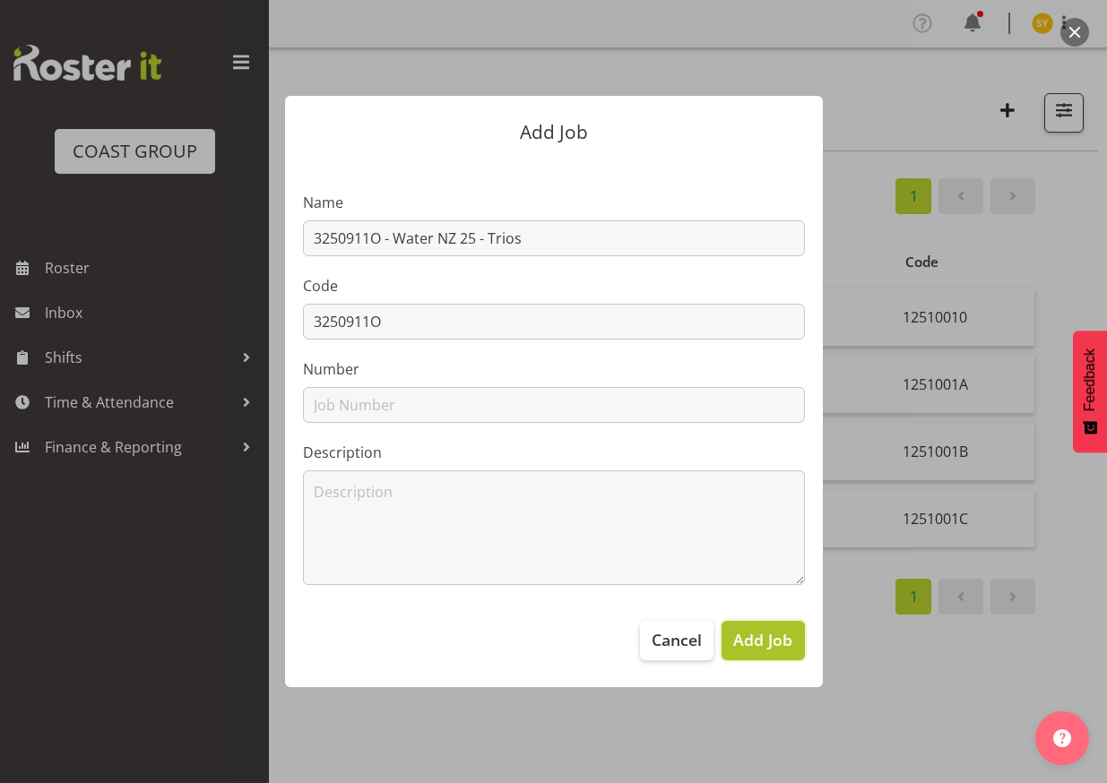
click at [766, 649] on span "Add Job" at bounding box center [762, 639] width 59 height 23
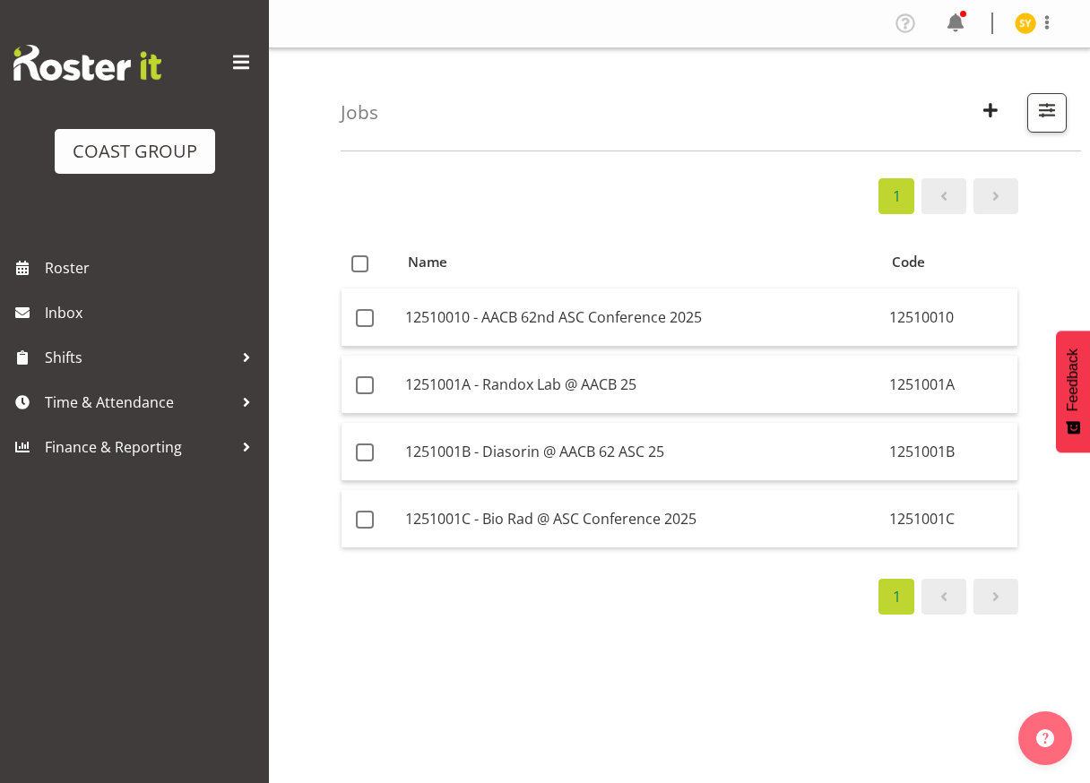
click at [1044, 599] on div "1 Name Code 12510010 - AACB 62nd ASC Conference 2025 12510010 1251001A - Randox…" at bounding box center [714, 523] width 749 height 717
click at [980, 101] on span "button" at bounding box center [989, 110] width 23 height 23
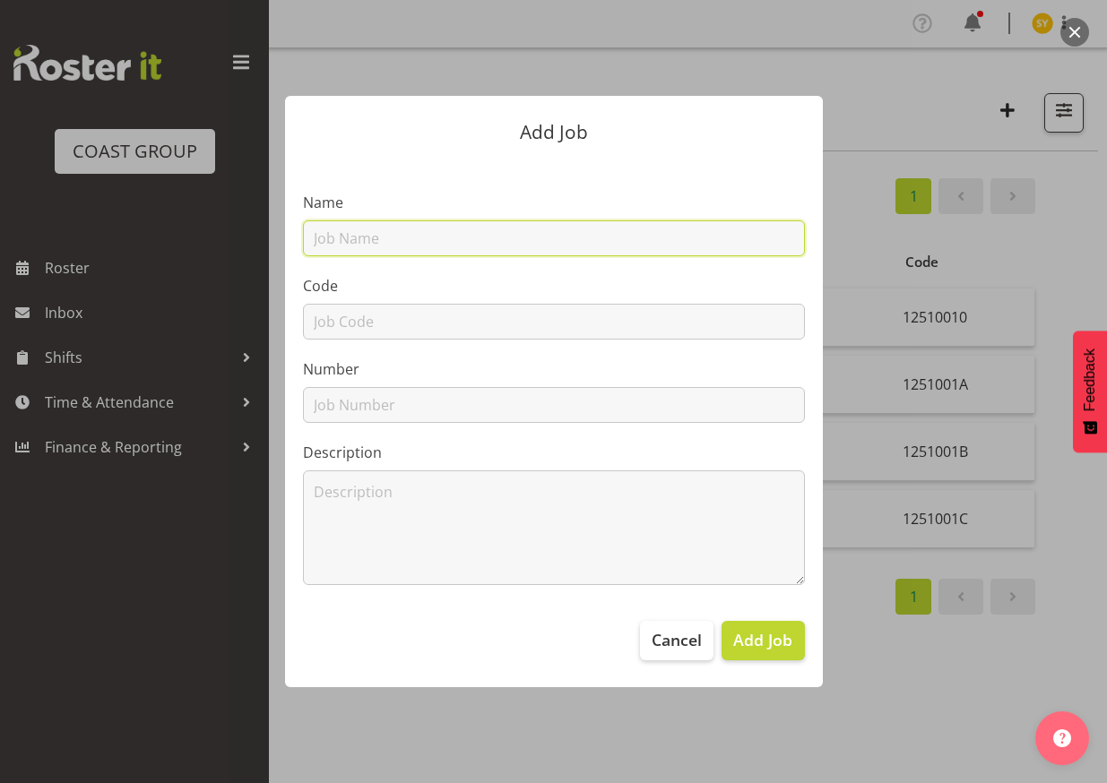
click at [455, 228] on input "text" at bounding box center [554, 238] width 502 height 36
paste input "1251014J"
type input "1251014J"
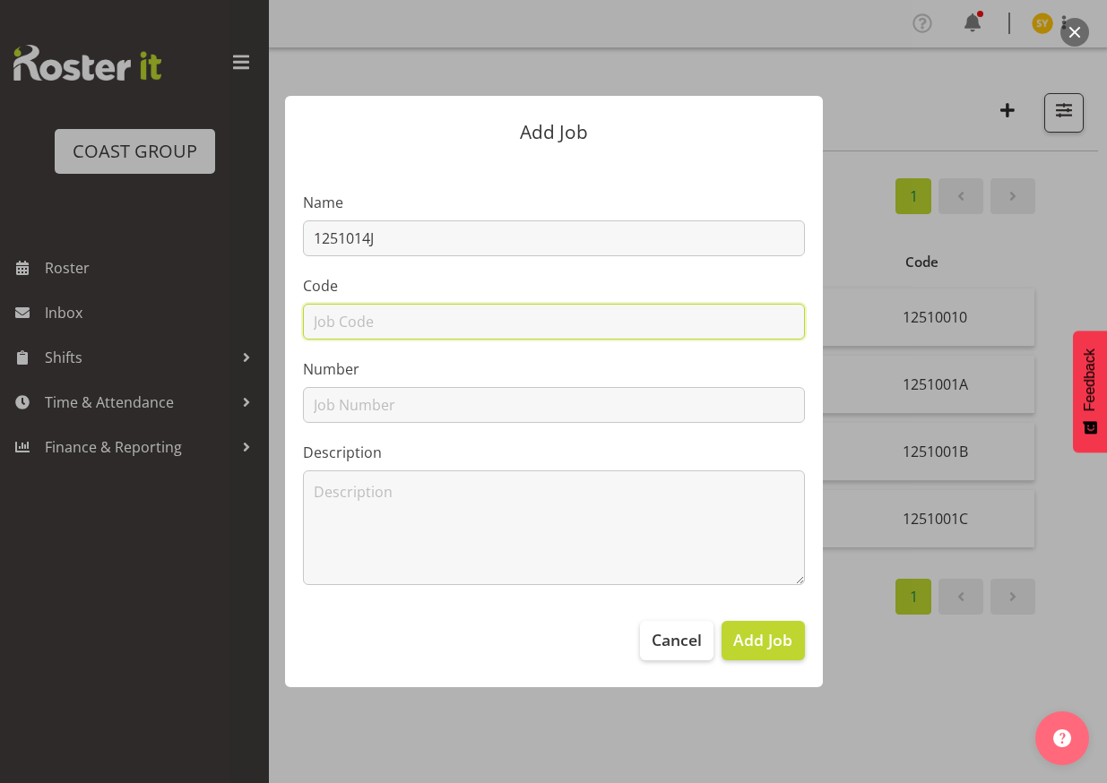
click at [336, 320] on input "text" at bounding box center [554, 322] width 502 height 36
paste input "1251014J"
type input "1251014J"
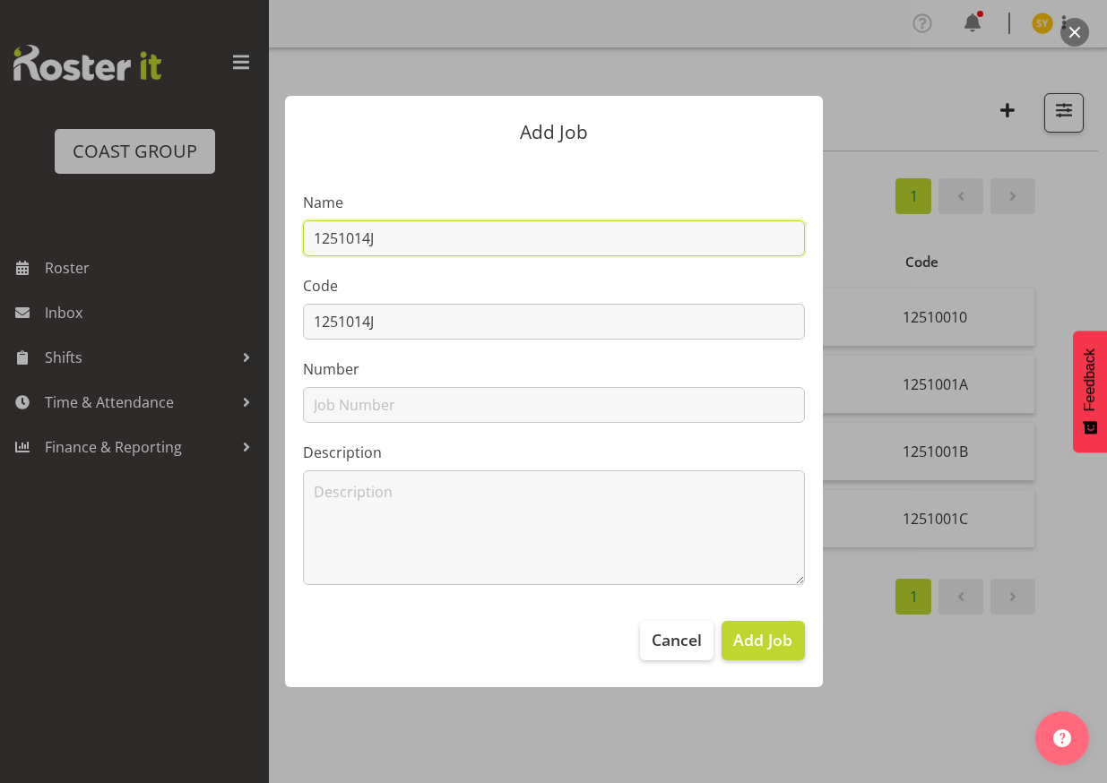
click at [440, 238] on input "1251014J" at bounding box center [554, 238] width 502 height 36
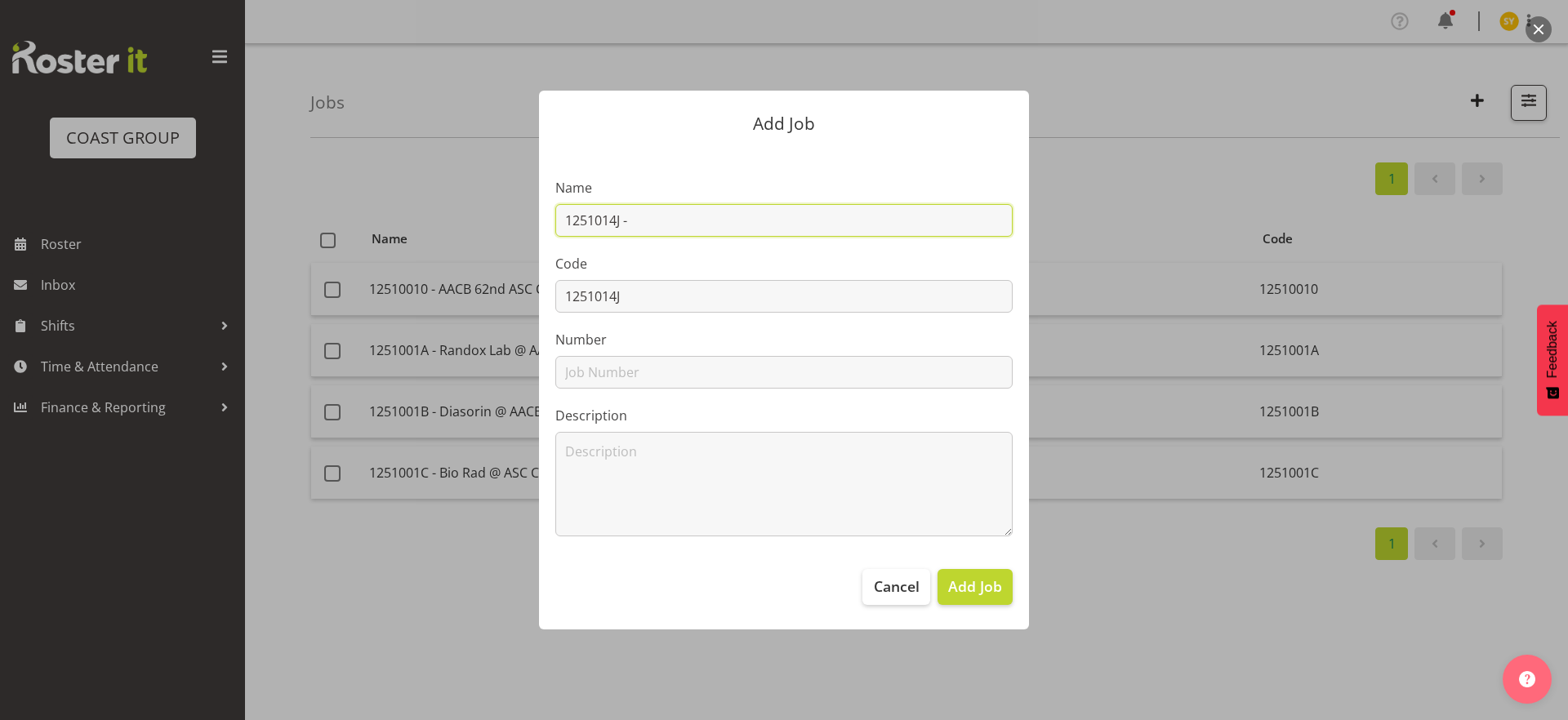
click at [677, 224] on input "1251014J -" at bounding box center [784, 221] width 458 height 33
paste input "Arnotts@WoolworthsExperience25"
type input "1251014J - Arnotts@WoolworthsExperience25"
drag, startPoint x: 882, startPoint y: 229, endPoint x: 514, endPoint y: 226, distance: 368.0
click at [514, 226] on div "Add Job Name 1251014J - Arnotts@WoolworthsExperience25 Code 1251014J Number Des…" at bounding box center [784, 360] width 784 height 620
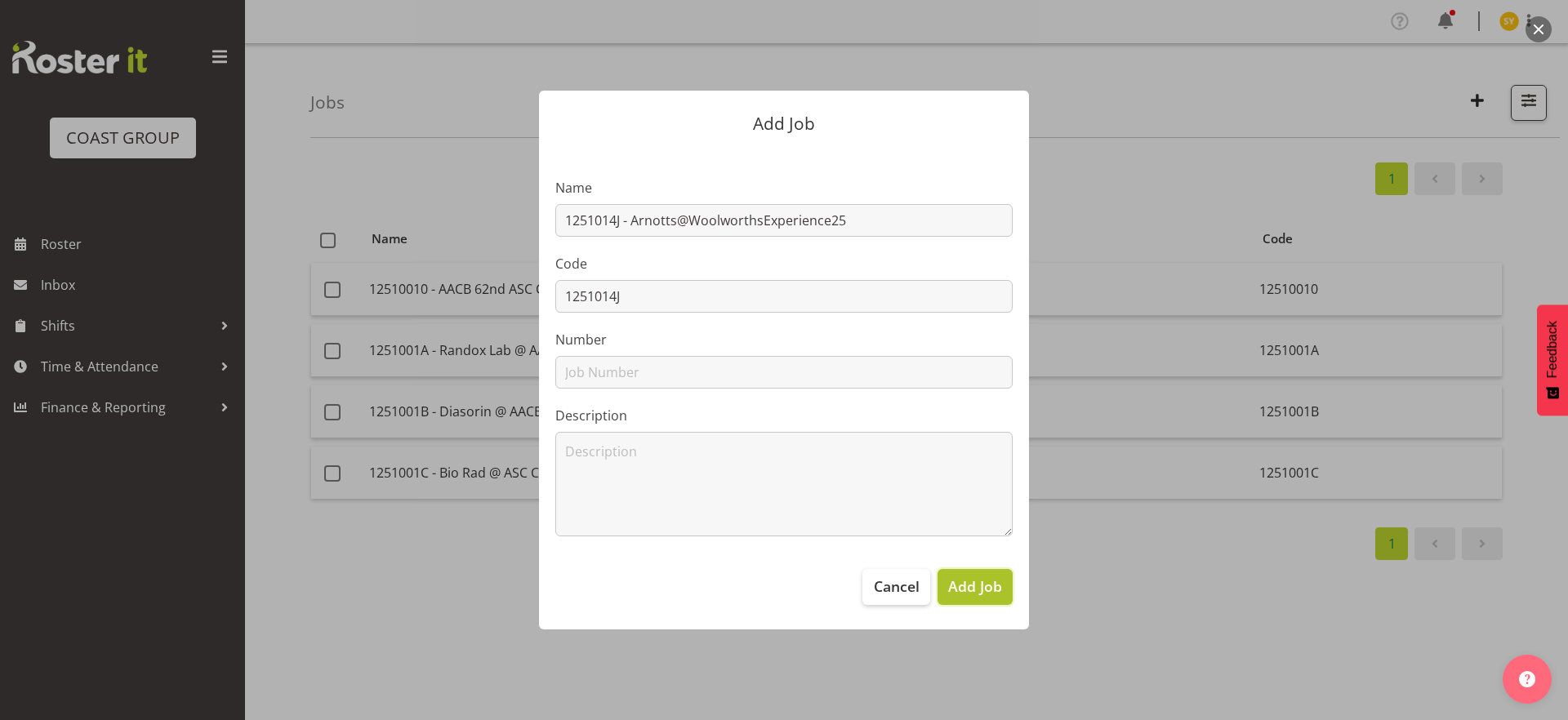
click at [982, 586] on span "Add Job" at bounding box center [975, 586] width 54 height 21
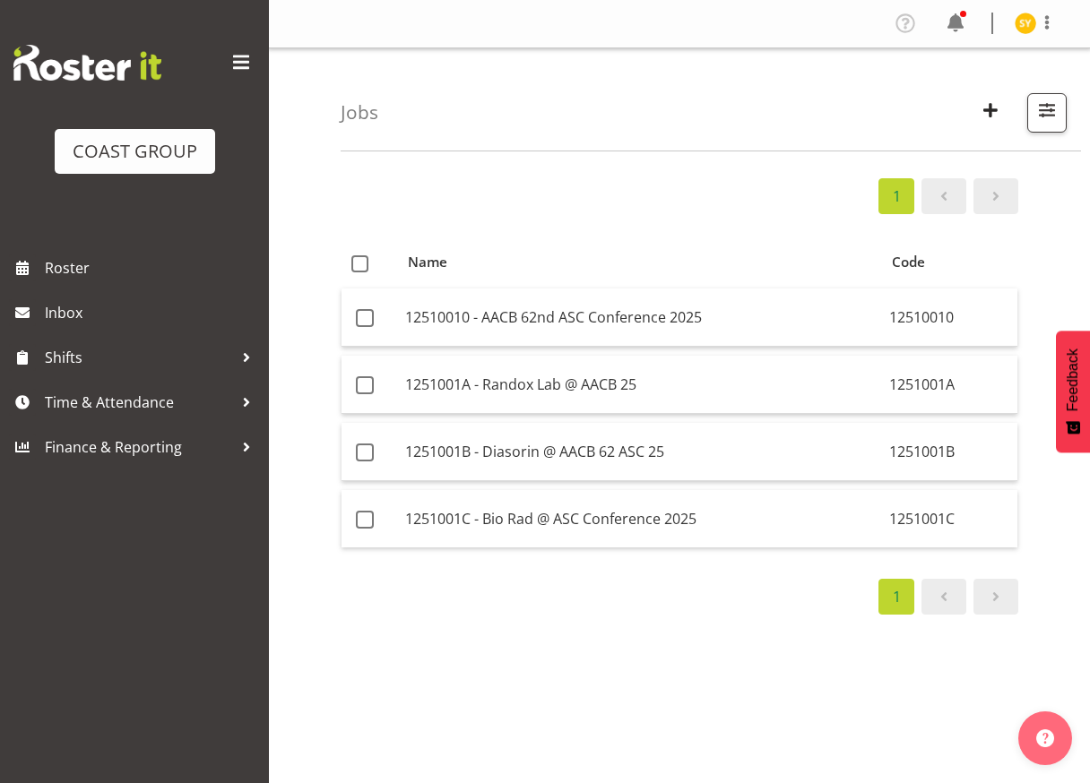
click at [1007, 232] on div "1 Name Code 12510010 - AACB 62nd ASC Conference 2025 12510010 1251001A - Randox…" at bounding box center [714, 523] width 749 height 717
